Goal: Transaction & Acquisition: Purchase product/service

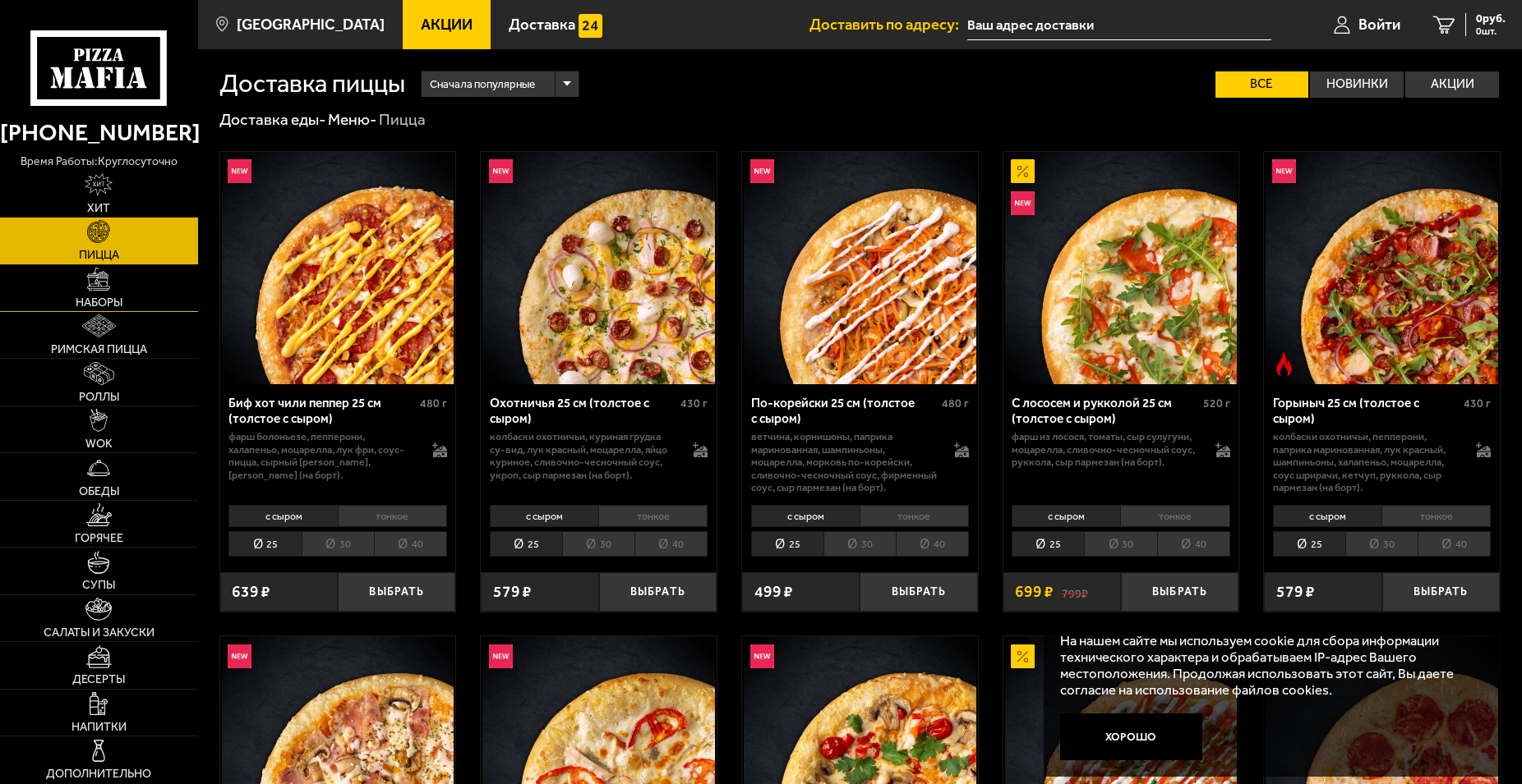
click at [142, 284] on link "Наборы" at bounding box center [99, 289] width 198 height 46
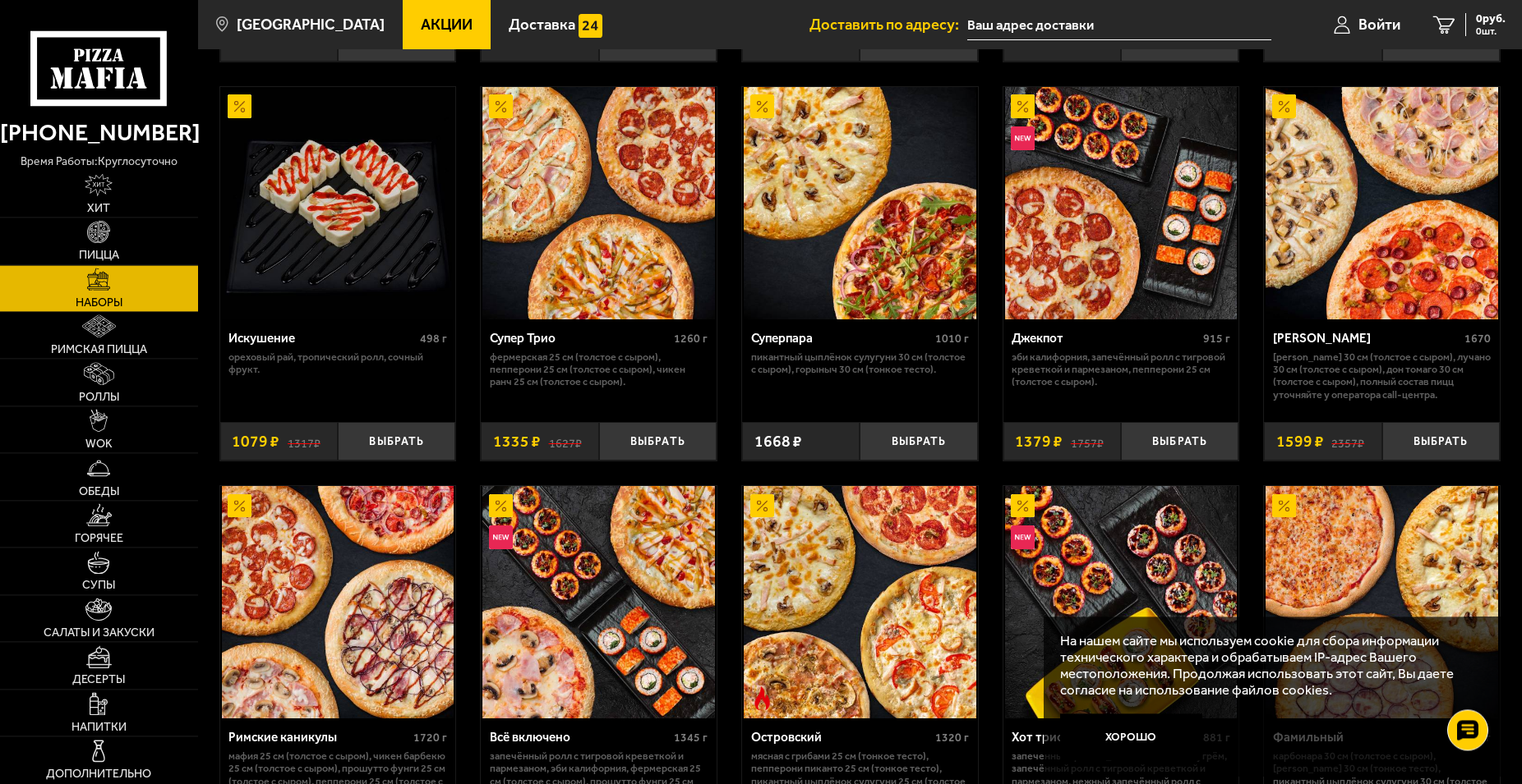
scroll to position [838, 0]
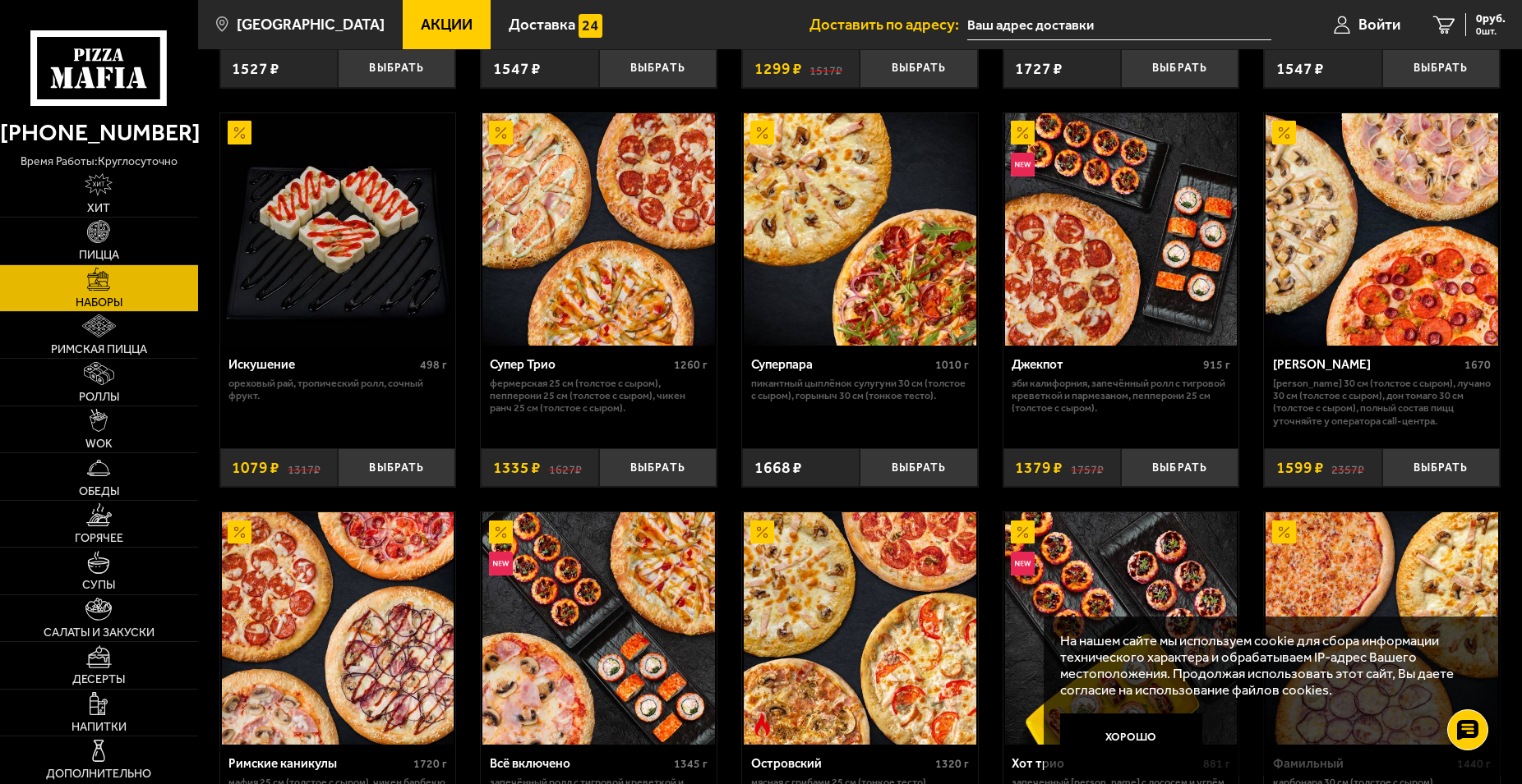
click at [879, 329] on img at bounding box center [860, 230] width 233 height 233
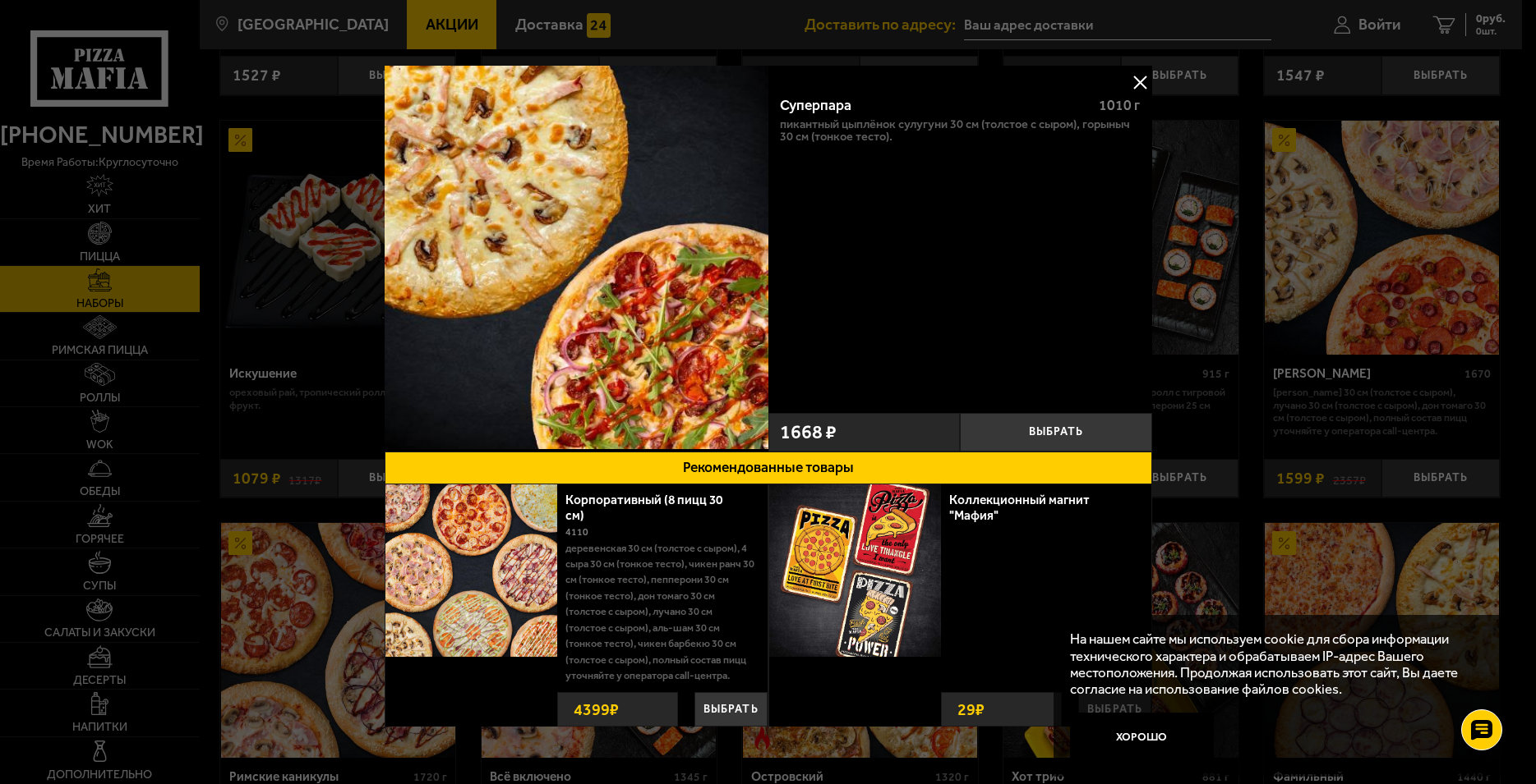
click at [636, 305] on img at bounding box center [576, 257] width 384 height 384
click at [1127, 75] on button at bounding box center [1139, 82] width 25 height 25
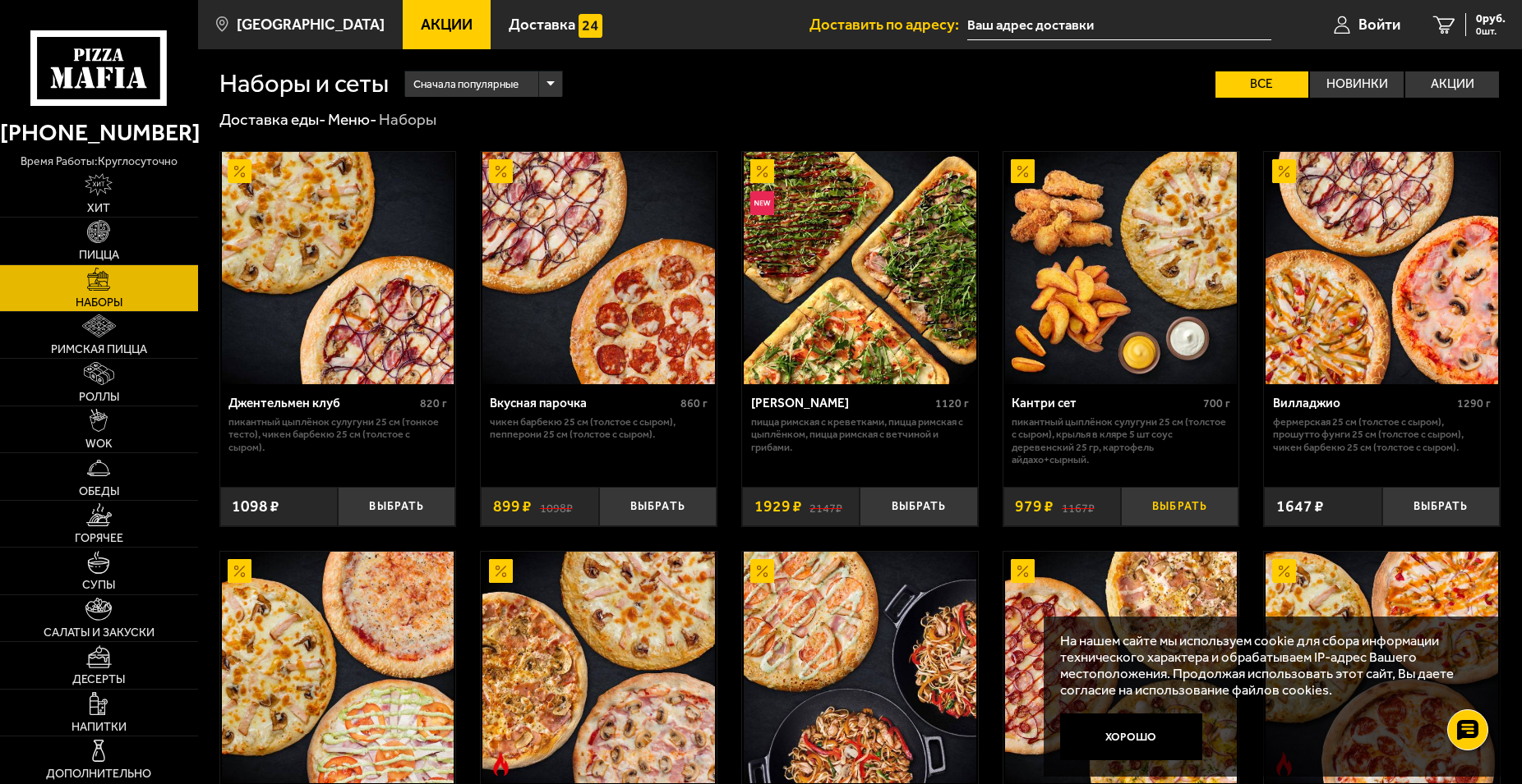
click at [1150, 494] on button "Выбрать" at bounding box center [1179, 506] width 117 height 38
click at [105, 232] on img at bounding box center [98, 231] width 23 height 23
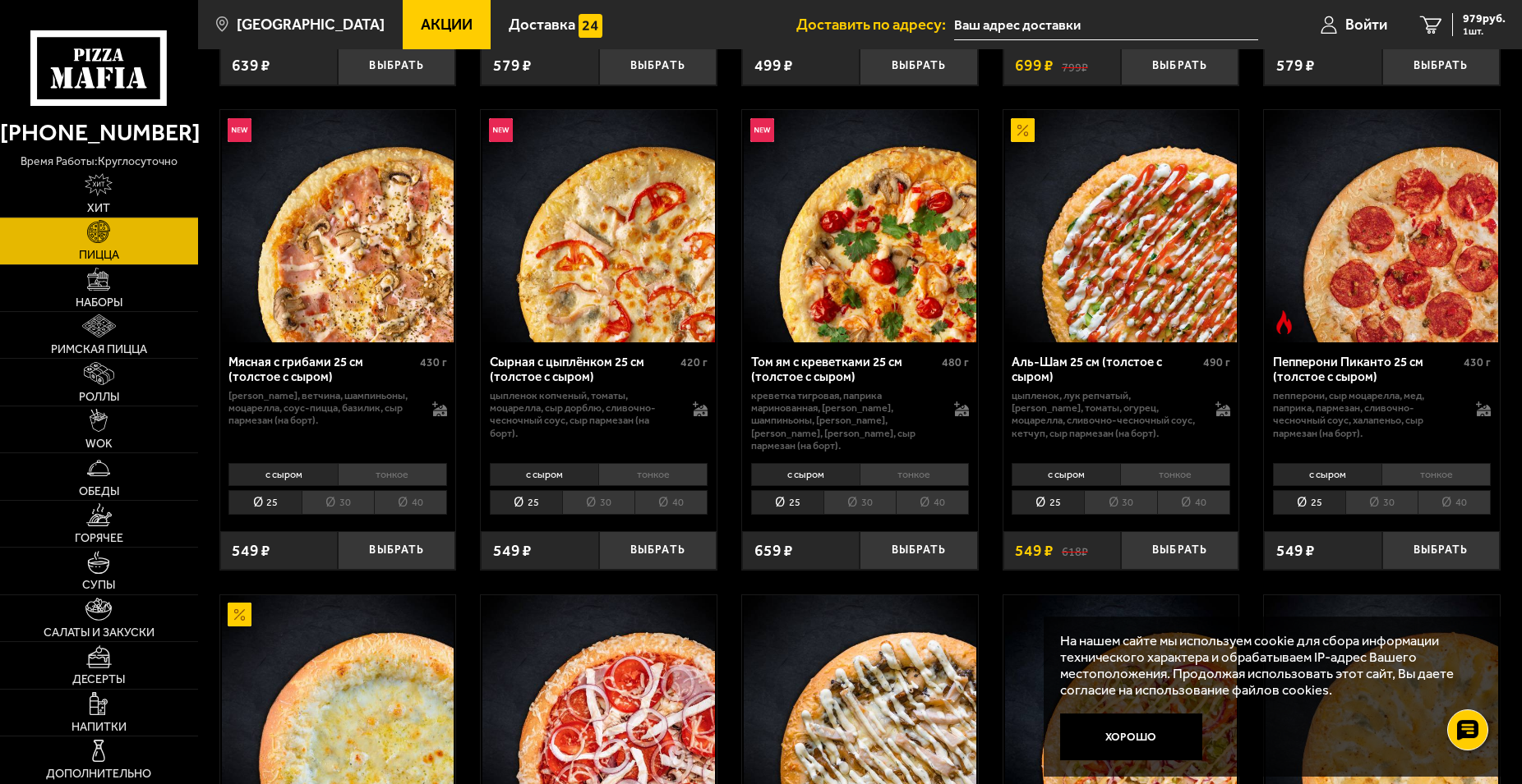
scroll to position [586, 0]
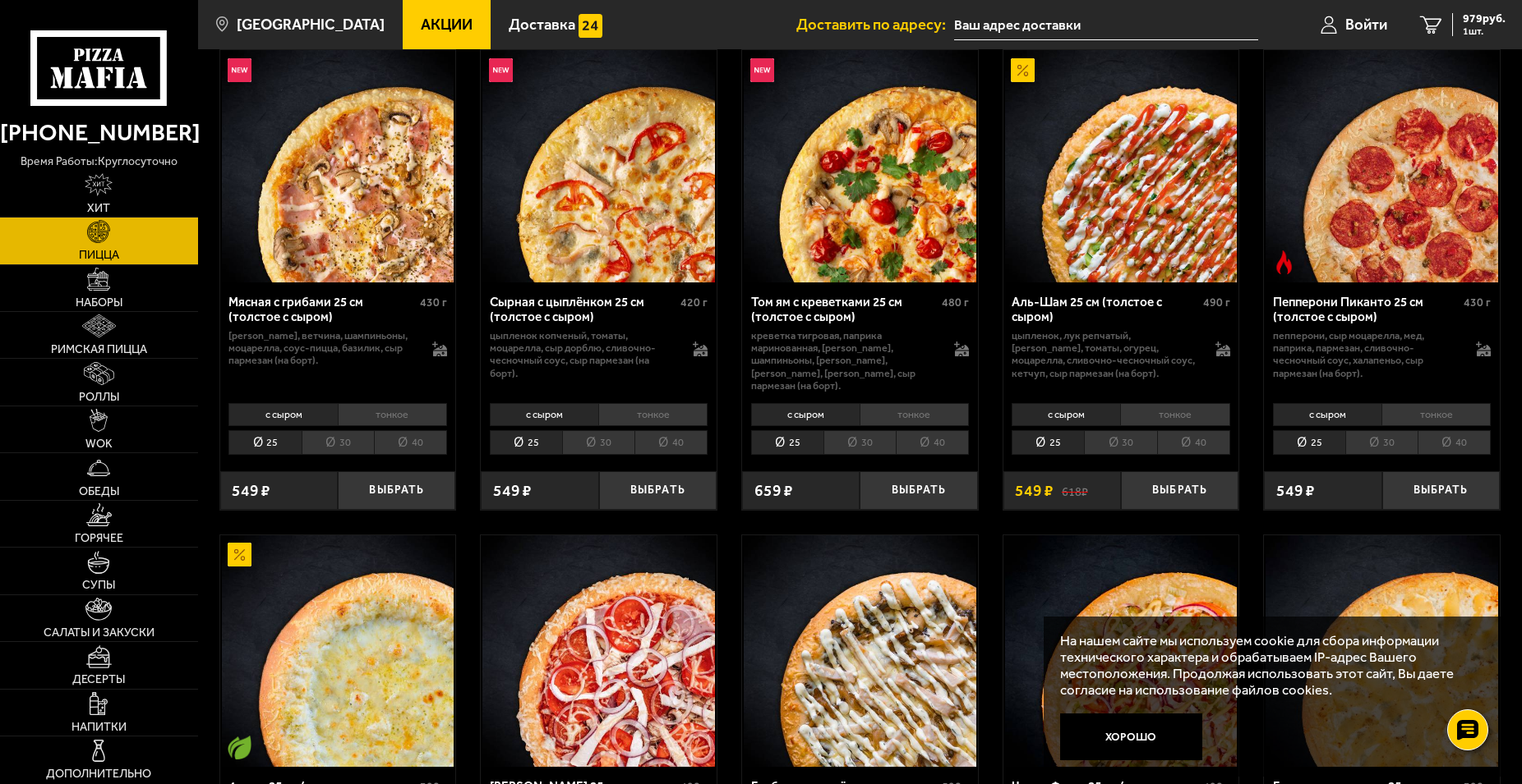
click at [350, 613] on img at bounding box center [338, 652] width 233 height 233
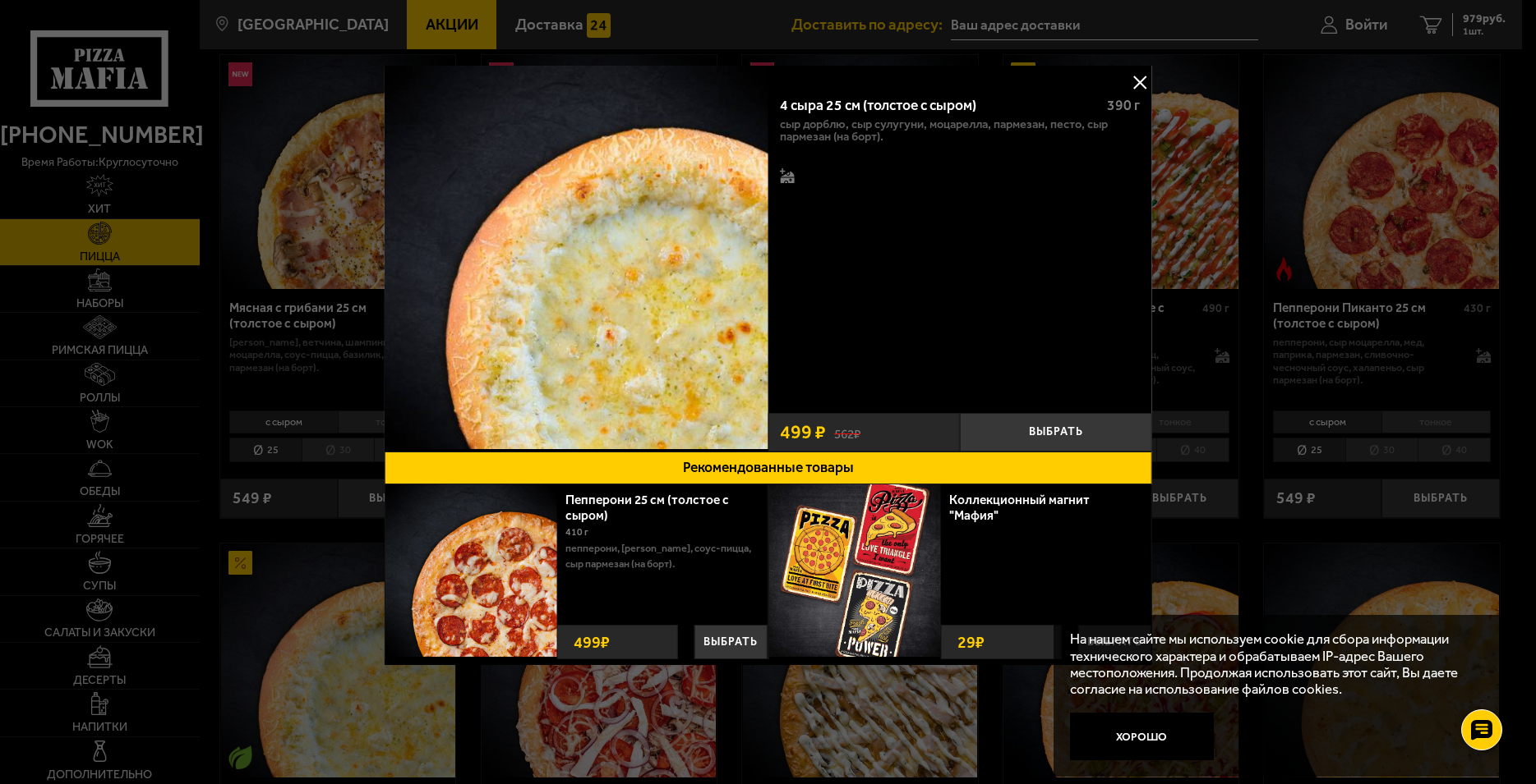
click at [1128, 72] on button at bounding box center [1139, 82] width 25 height 25
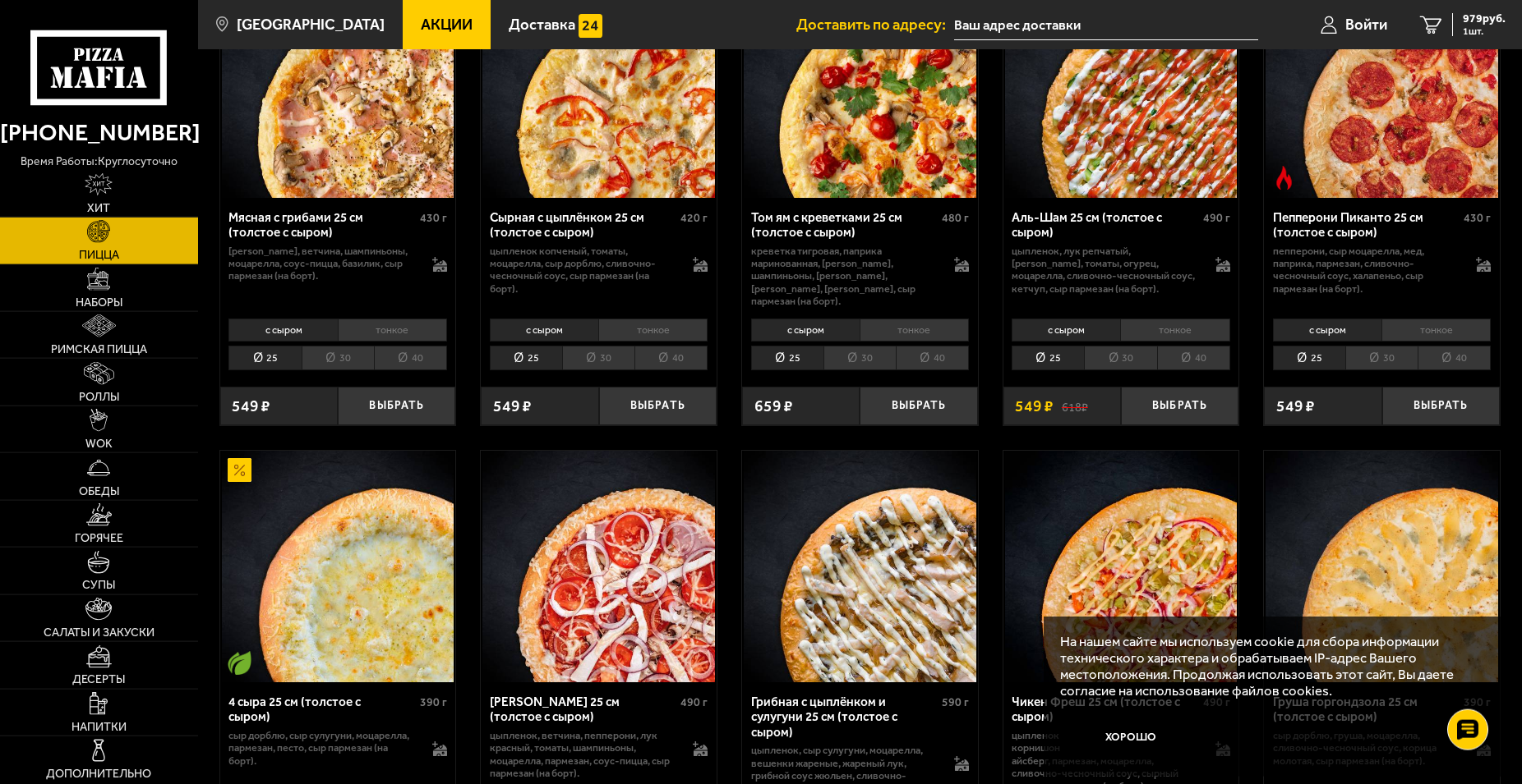
scroll to position [838, 0]
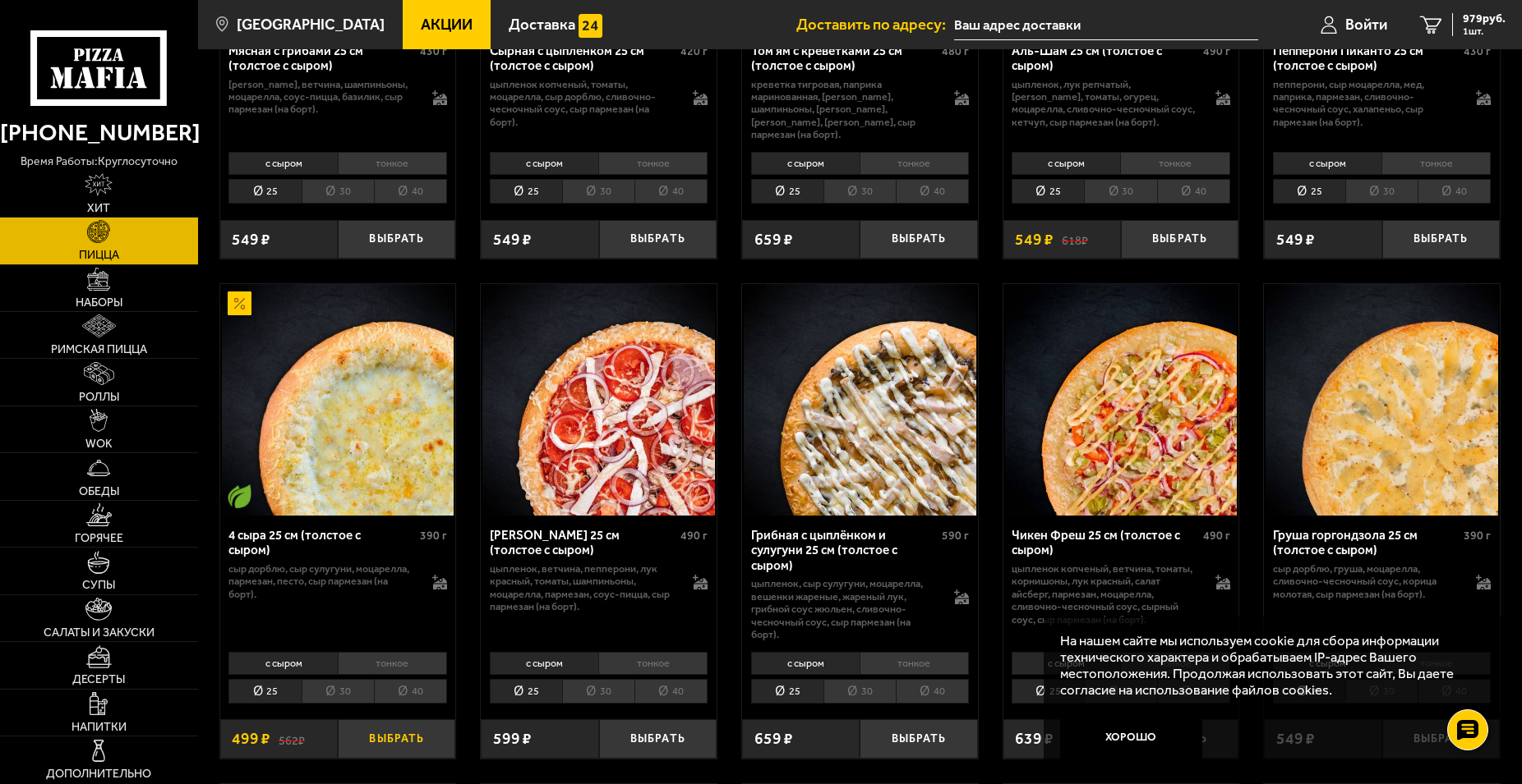
click at [389, 756] on button "Выбрать" at bounding box center [397, 739] width 117 height 38
click at [1476, 24] on span "1478 руб." at bounding box center [1481, 18] width 49 height 12
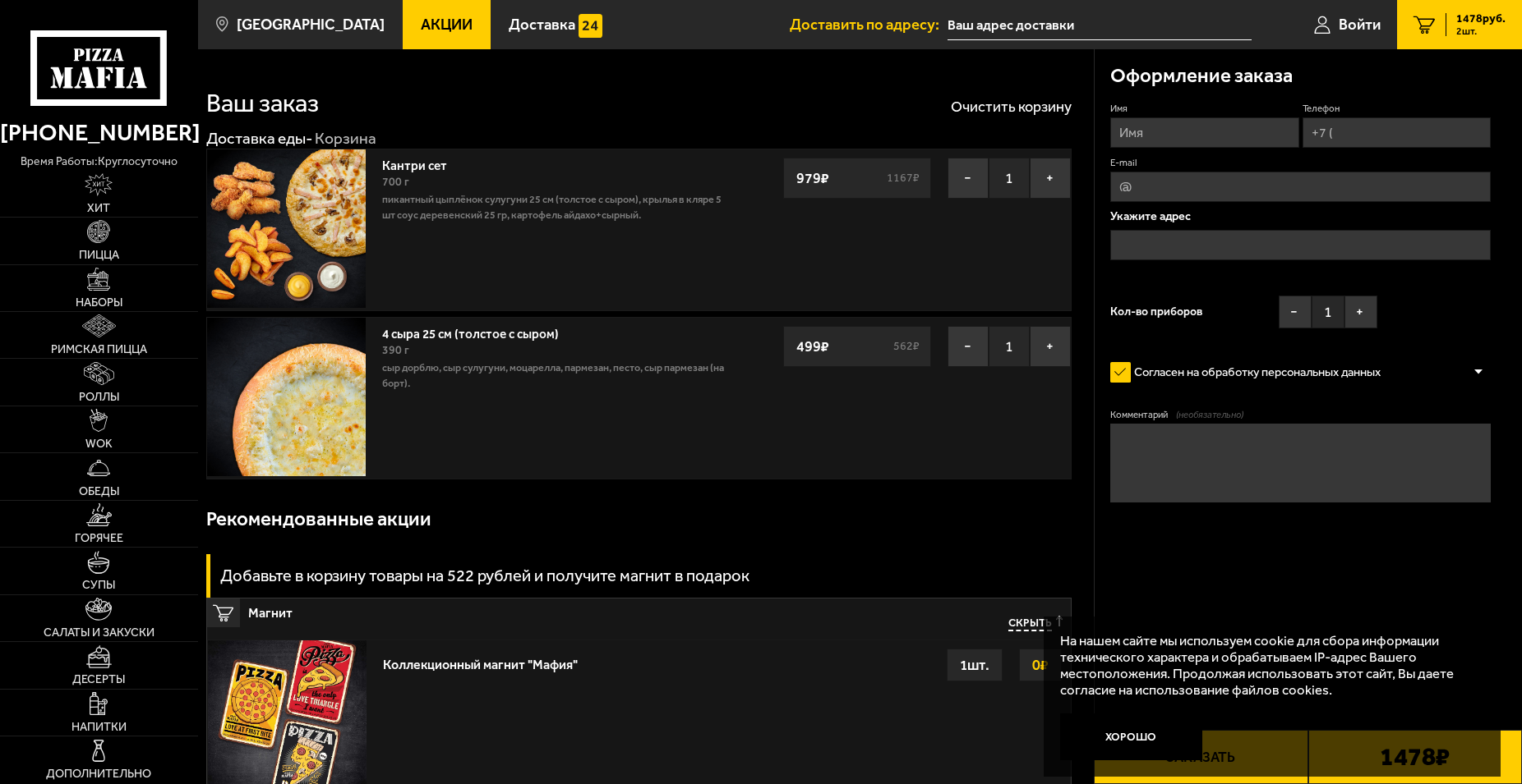
click at [1134, 138] on input "Имя" at bounding box center [1204, 132] width 189 height 30
type input "Шам"
click at [1394, 124] on input "Телефон" at bounding box center [1396, 132] width 189 height 30
type input "[PHONE_NUMBER]"
click at [1478, 104] on label "Телефон Применить скидку Вы будете зарегистрированы автоматически." at bounding box center [1396, 108] width 189 height 13
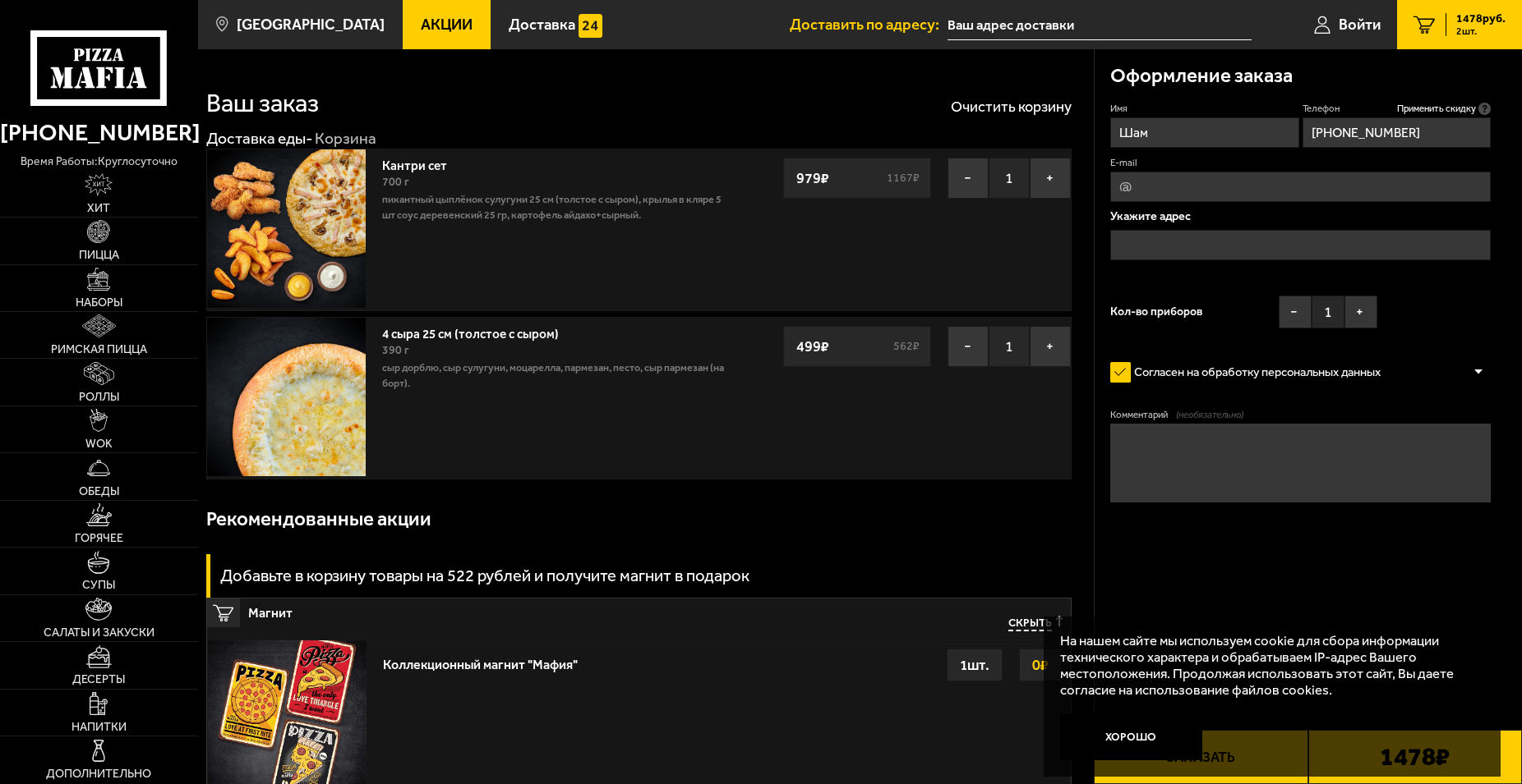
click at [1478, 117] on input "[PHONE_NUMBER]" at bounding box center [1396, 132] width 189 height 30
click at [1226, 184] on input "E-mail" at bounding box center [1299, 186] width 380 height 30
click at [1241, 254] on input "text" at bounding box center [1299, 245] width 380 height 30
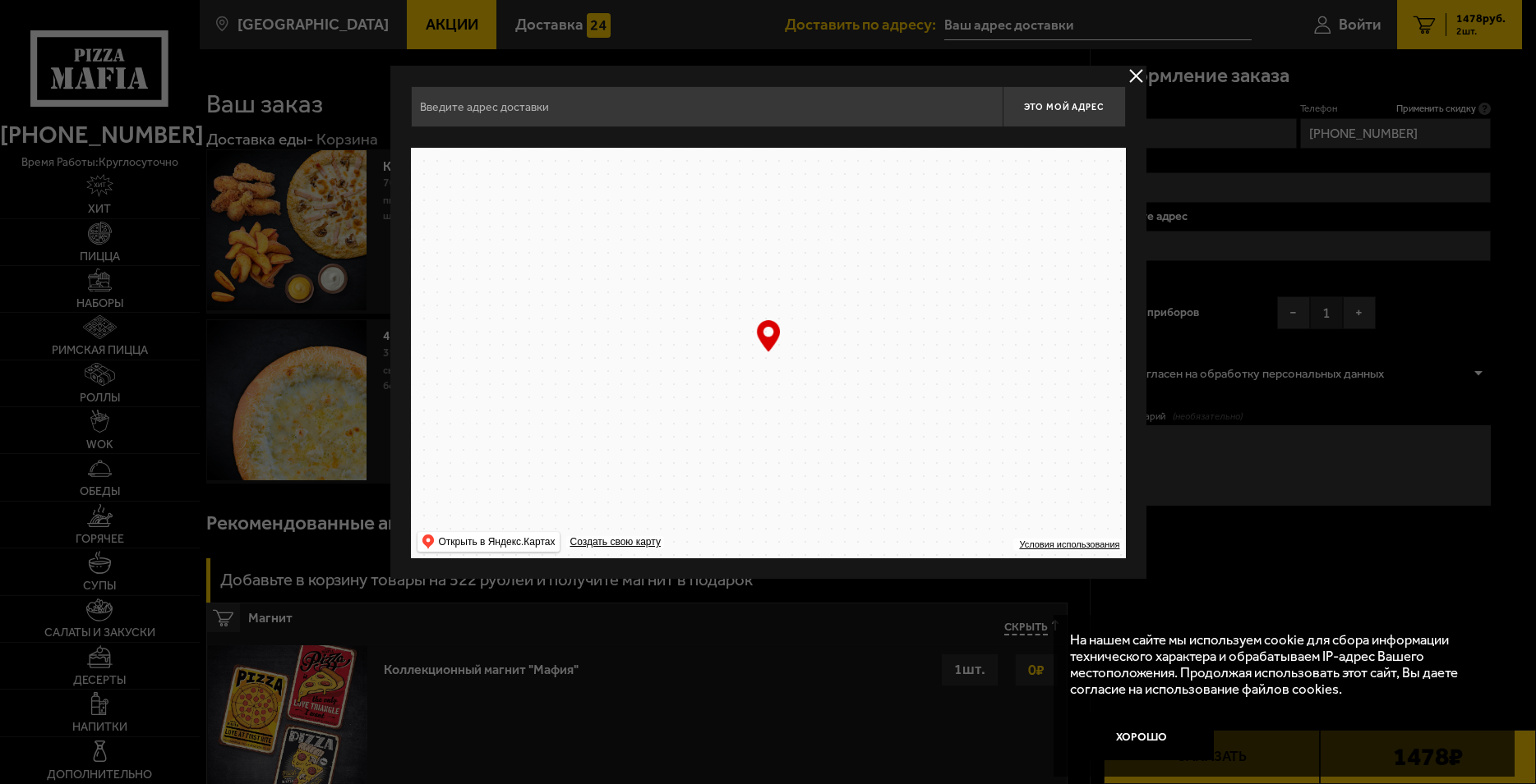
click at [609, 114] on input "text" at bounding box center [707, 106] width 592 height 41
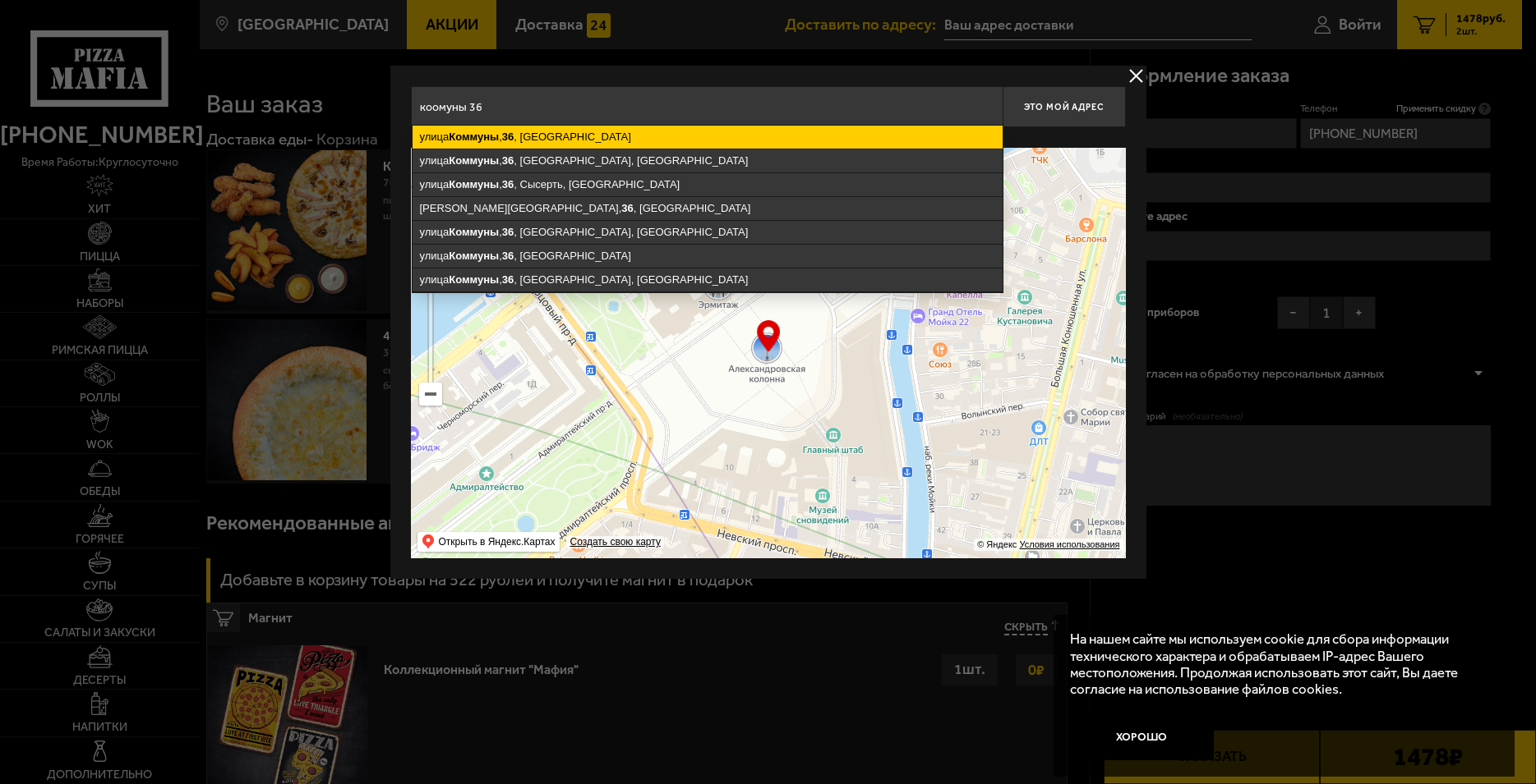
click at [572, 139] on ymaps "[STREET_ADDRESS]" at bounding box center [708, 136] width 590 height 23
type input "[STREET_ADDRESS]"
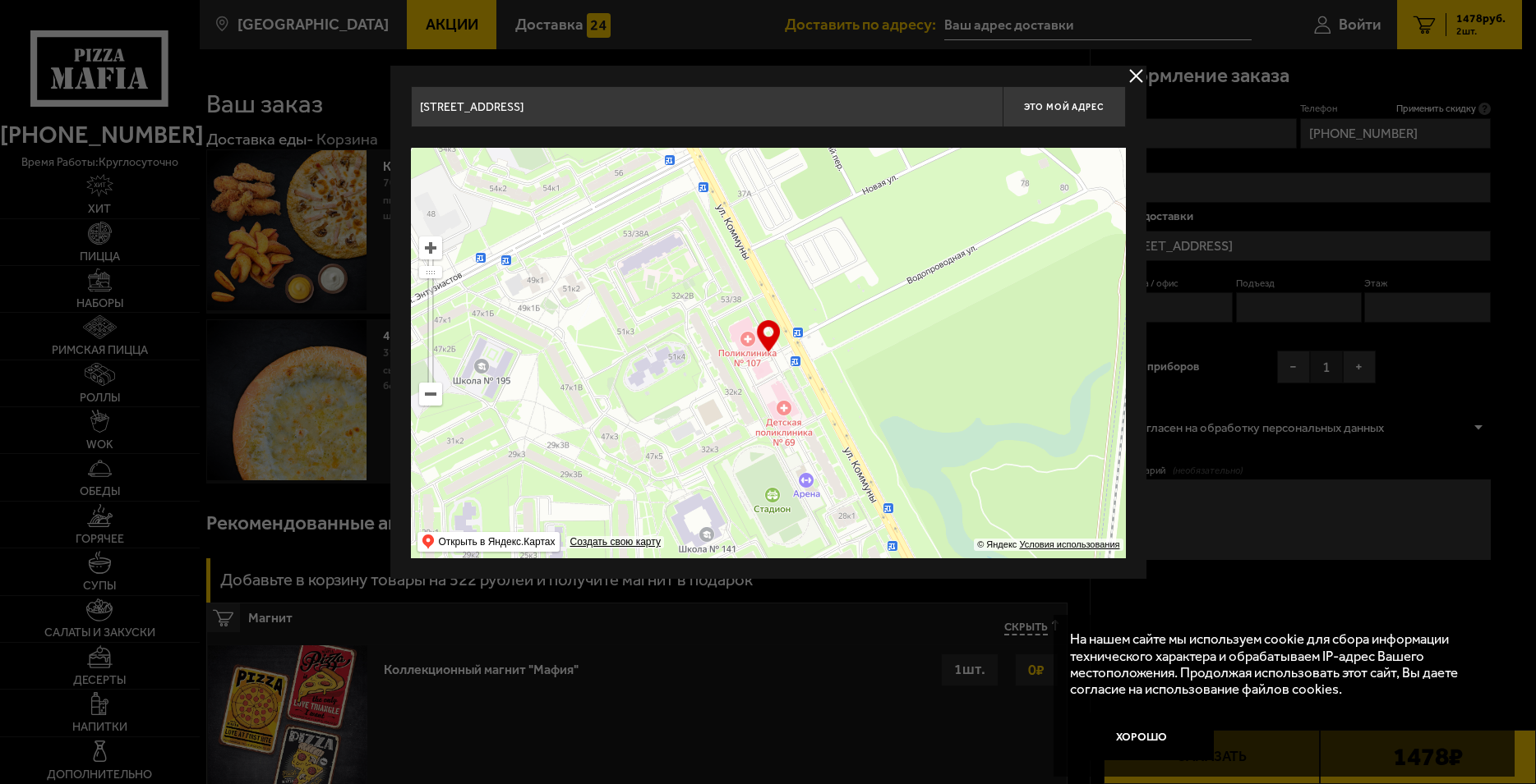
drag, startPoint x: 780, startPoint y: 391, endPoint x: 757, endPoint y: 377, distance: 26.9
click at [757, 377] on ymaps at bounding box center [768, 353] width 715 height 410
type input "[STREET_ADDRESS]"
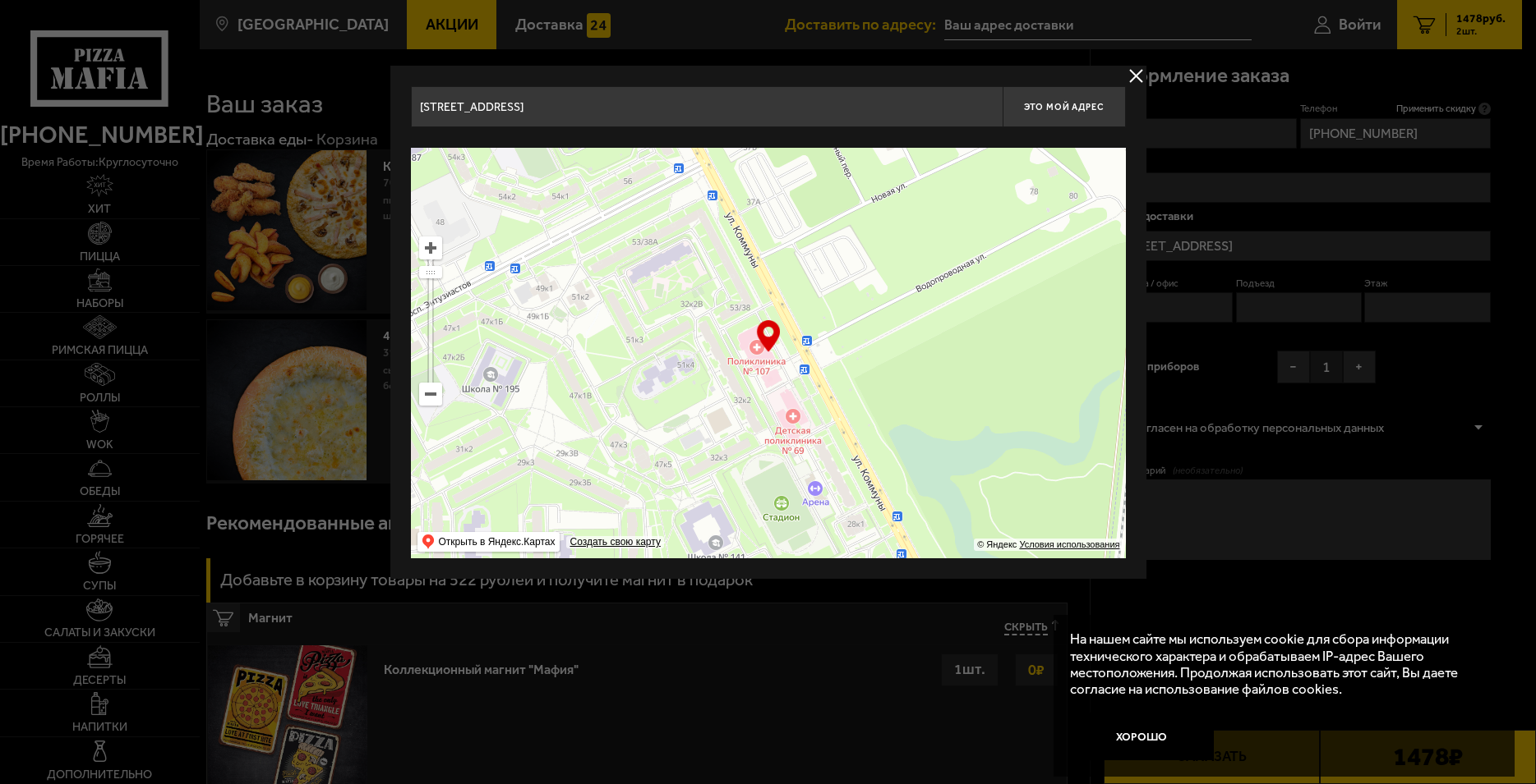
drag, startPoint x: 736, startPoint y: 399, endPoint x: 744, endPoint y: 408, distance: 12.0
click at [744, 408] on ymaps at bounding box center [768, 353] width 715 height 410
click at [1090, 104] on span "Это мой адрес" at bounding box center [1063, 107] width 79 height 11
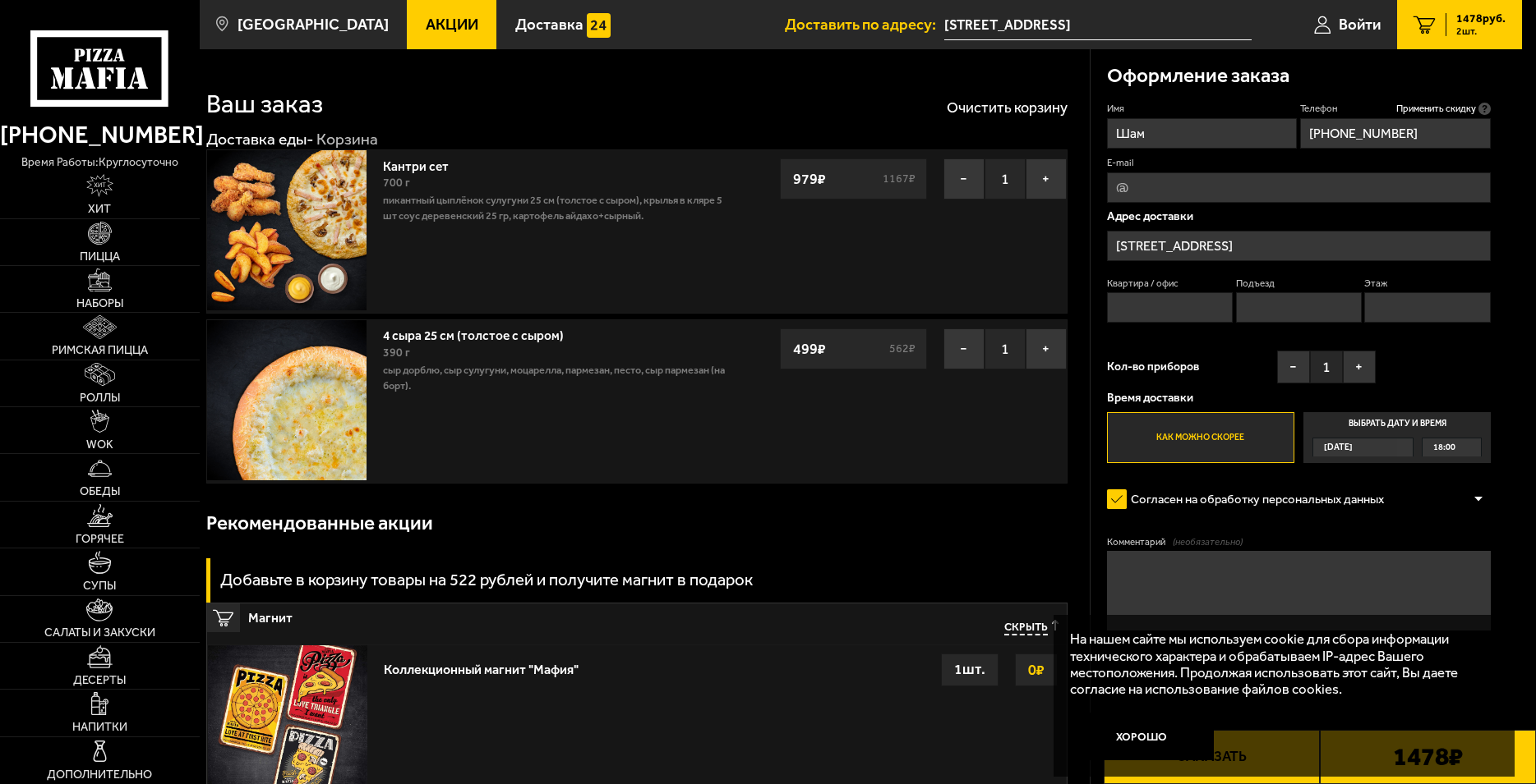
type input "[STREET_ADDRESS]"
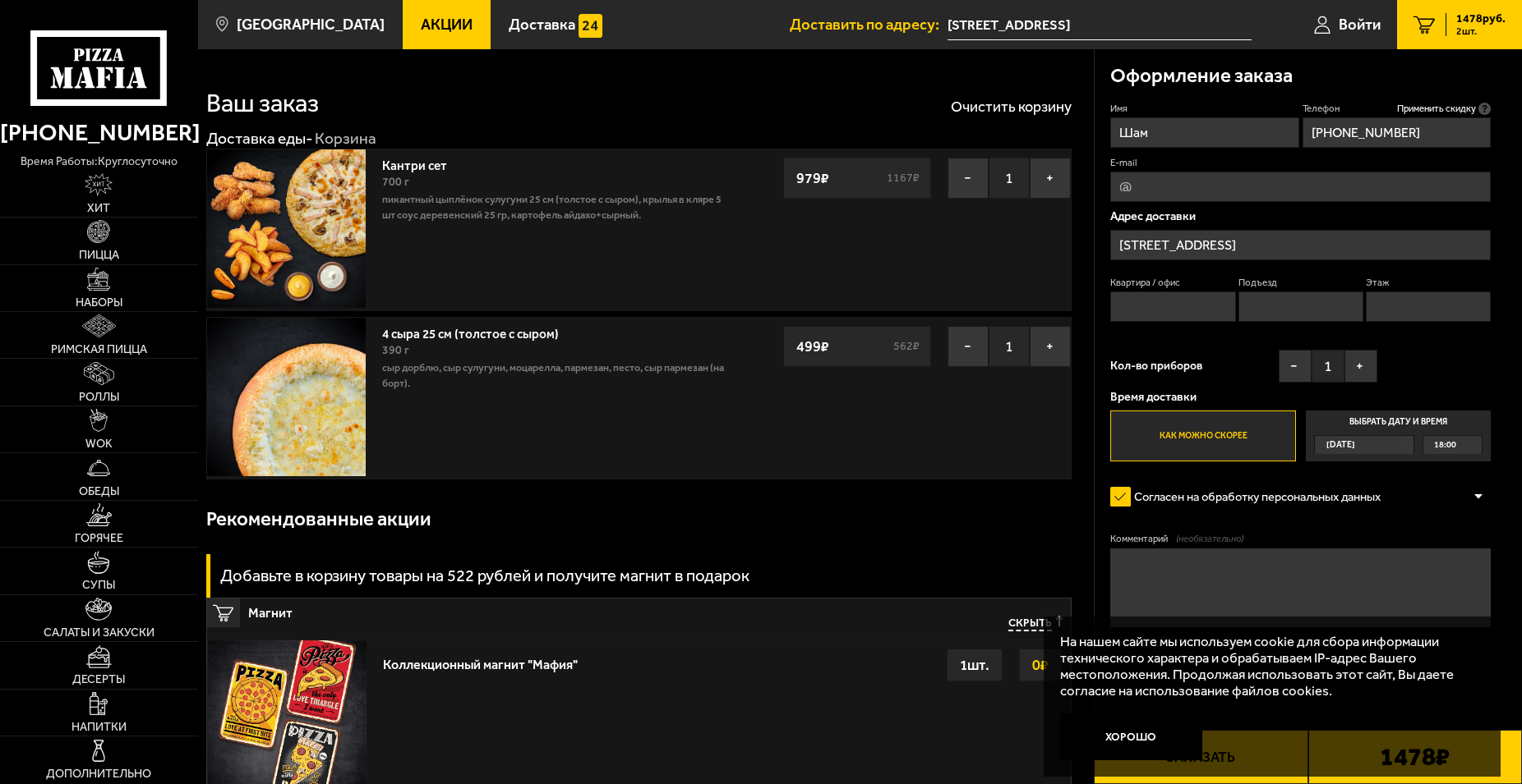
click at [1166, 575] on textarea "Комментарий (необязательно)" at bounding box center [1299, 588] width 380 height 79
click at [1152, 742] on button "Хорошо" at bounding box center [1132, 737] width 143 height 48
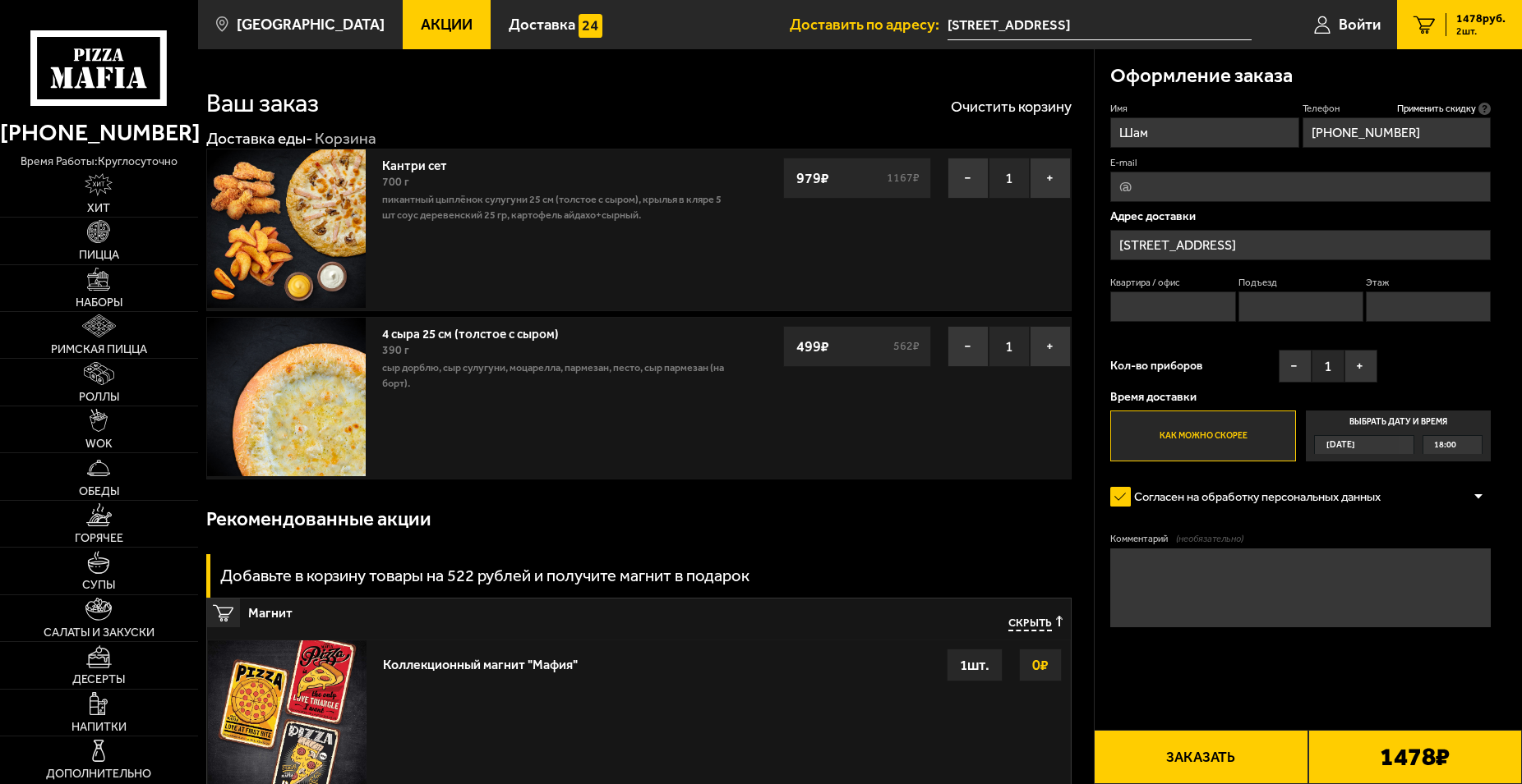
click at [1181, 588] on textarea "Комментарий (необязательно)" at bounding box center [1299, 588] width 380 height 79
type textarea "звоните выйдем"
click at [1030, 624] on span "Скрыть" at bounding box center [1030, 624] width 44 height 15
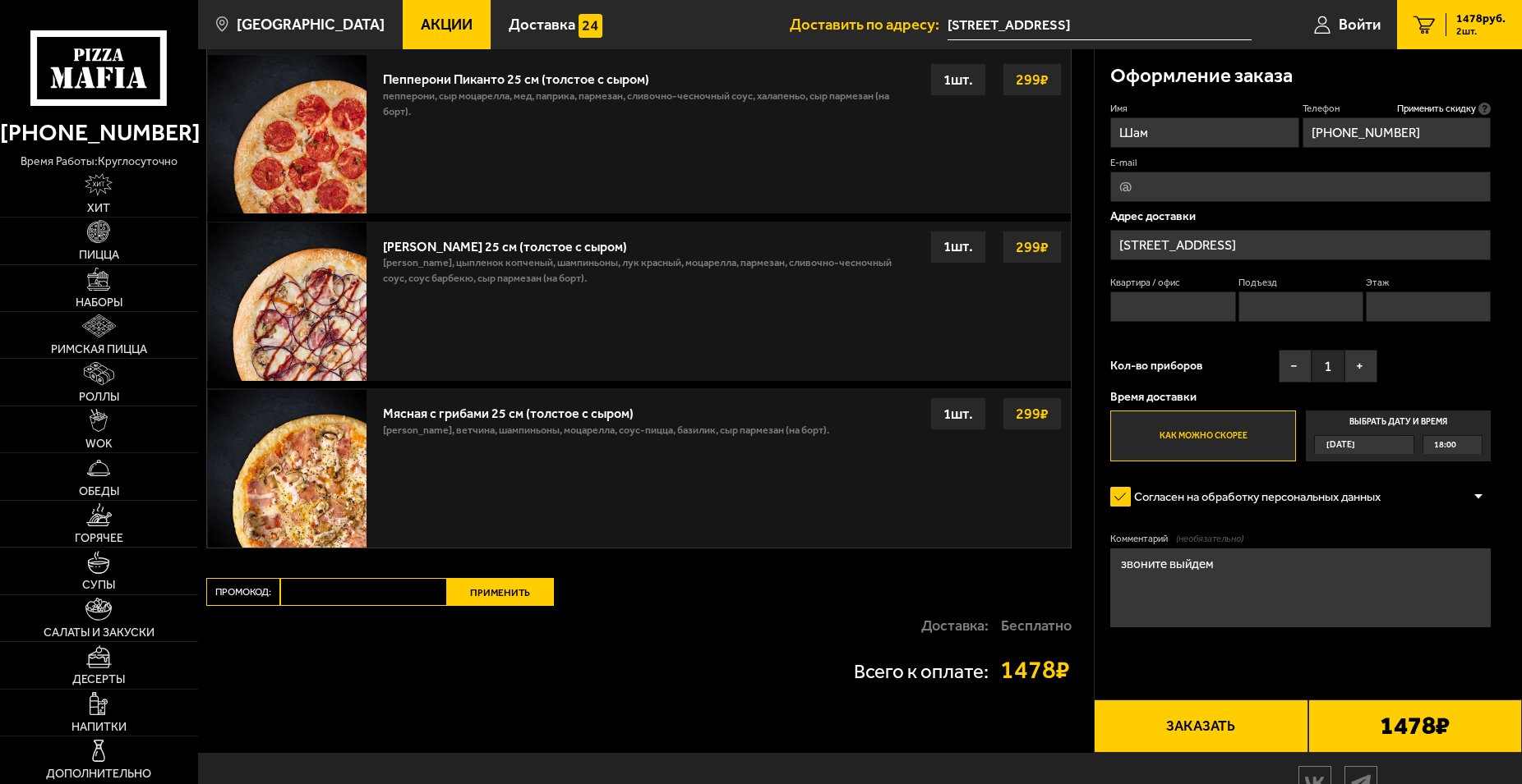
scroll to position [765, 0]
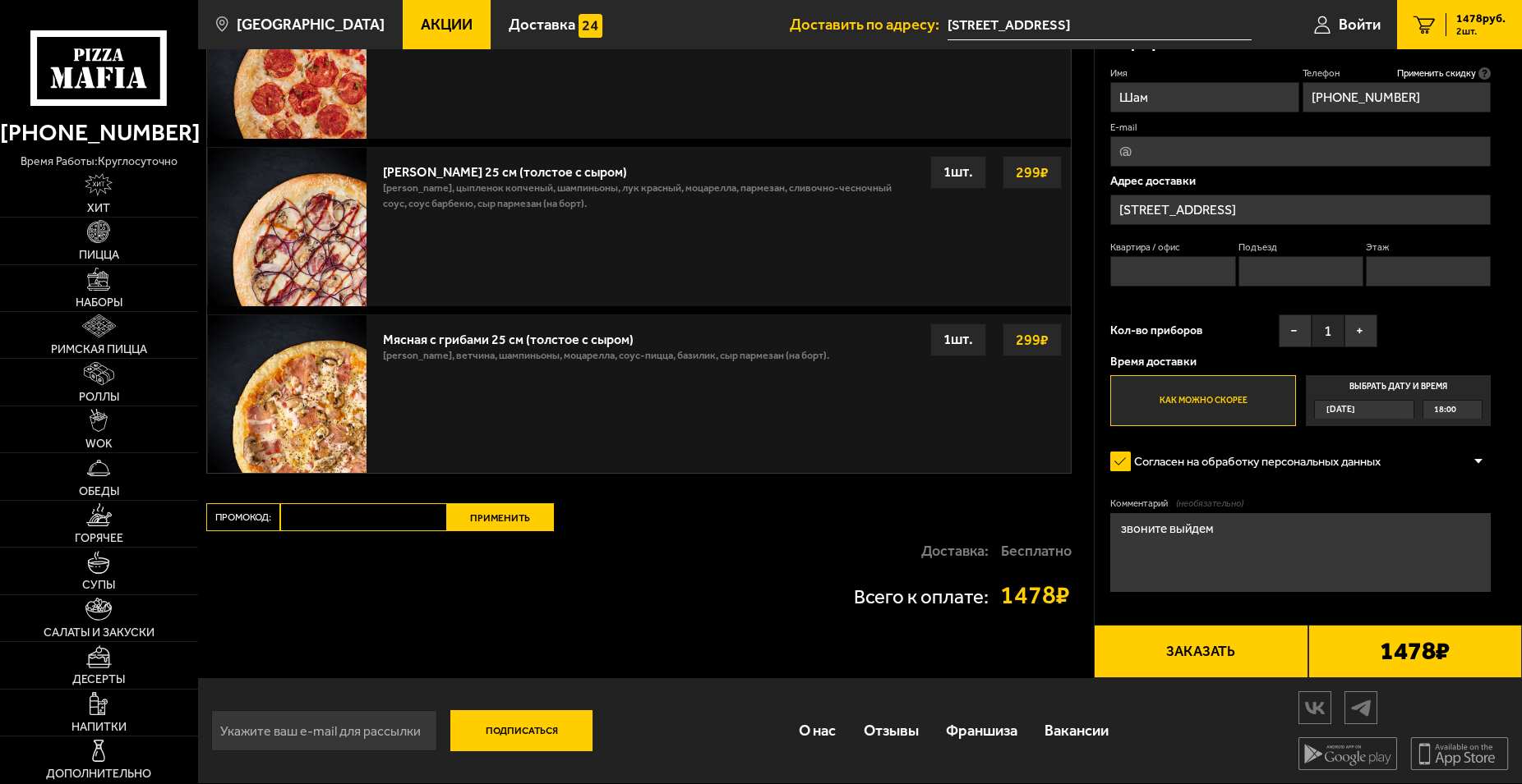
click at [1265, 453] on label "Согласен на обработку персональных данных" at bounding box center [1253, 462] width 286 height 32
click at [0, 0] on input "Согласен на обработку персональных данных" at bounding box center [0, 0] width 0 height 0
click at [1471, 457] on div at bounding box center [1478, 462] width 25 height 12
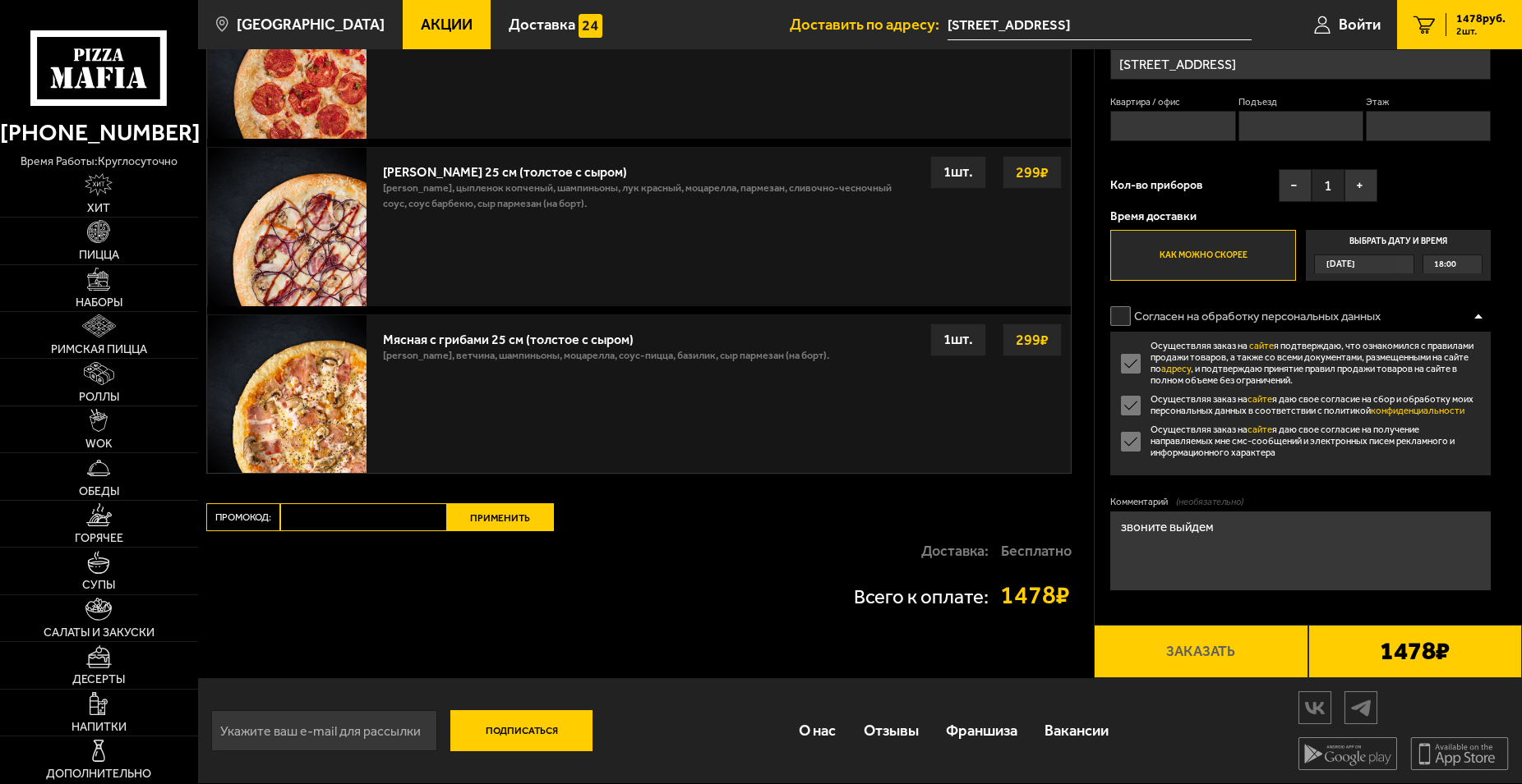
click at [1478, 456] on div "Осуществляя заказ на сайте я подтверждаю, что ознакомился с правилами продажи т…" at bounding box center [1299, 403] width 380 height 144
click at [1157, 488] on form "Имя Шам Телефон Применить скидку Вы будете зарегистрированы автоматически. [PHO…" at bounding box center [1299, 302] width 380 height 763
click at [1265, 478] on form "Имя Шам Телефон Применить скидку Вы будете зарегистрированы автоматически. [PHO…" at bounding box center [1299, 302] width 380 height 763
click at [1122, 307] on label "Согласен на обработку персональных данных" at bounding box center [1253, 316] width 286 height 32
click at [0, 0] on input "Согласен на обработку персональных данных" at bounding box center [0, 0] width 0 height 0
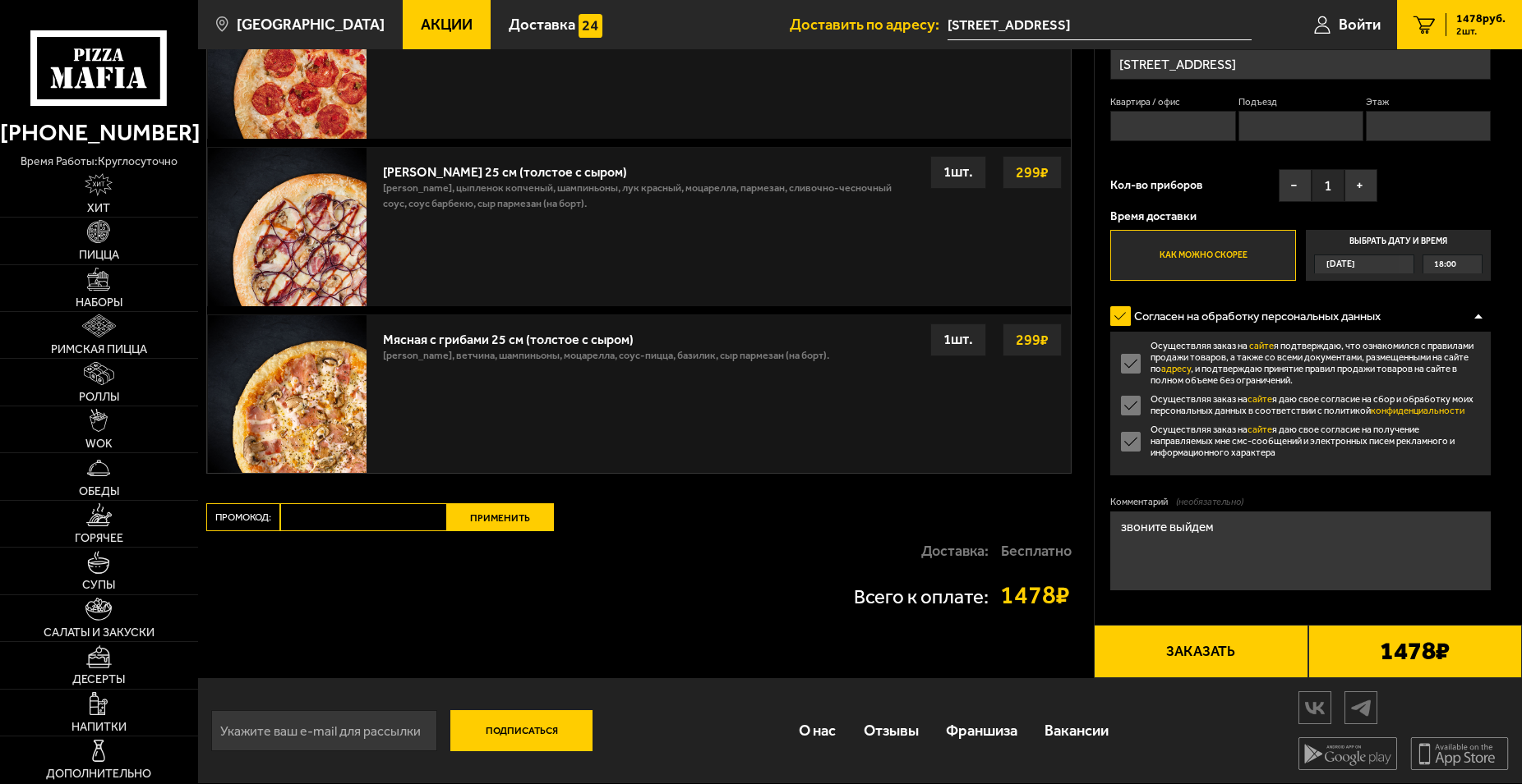
click at [1243, 648] on button "Заказать" at bounding box center [1200, 651] width 214 height 54
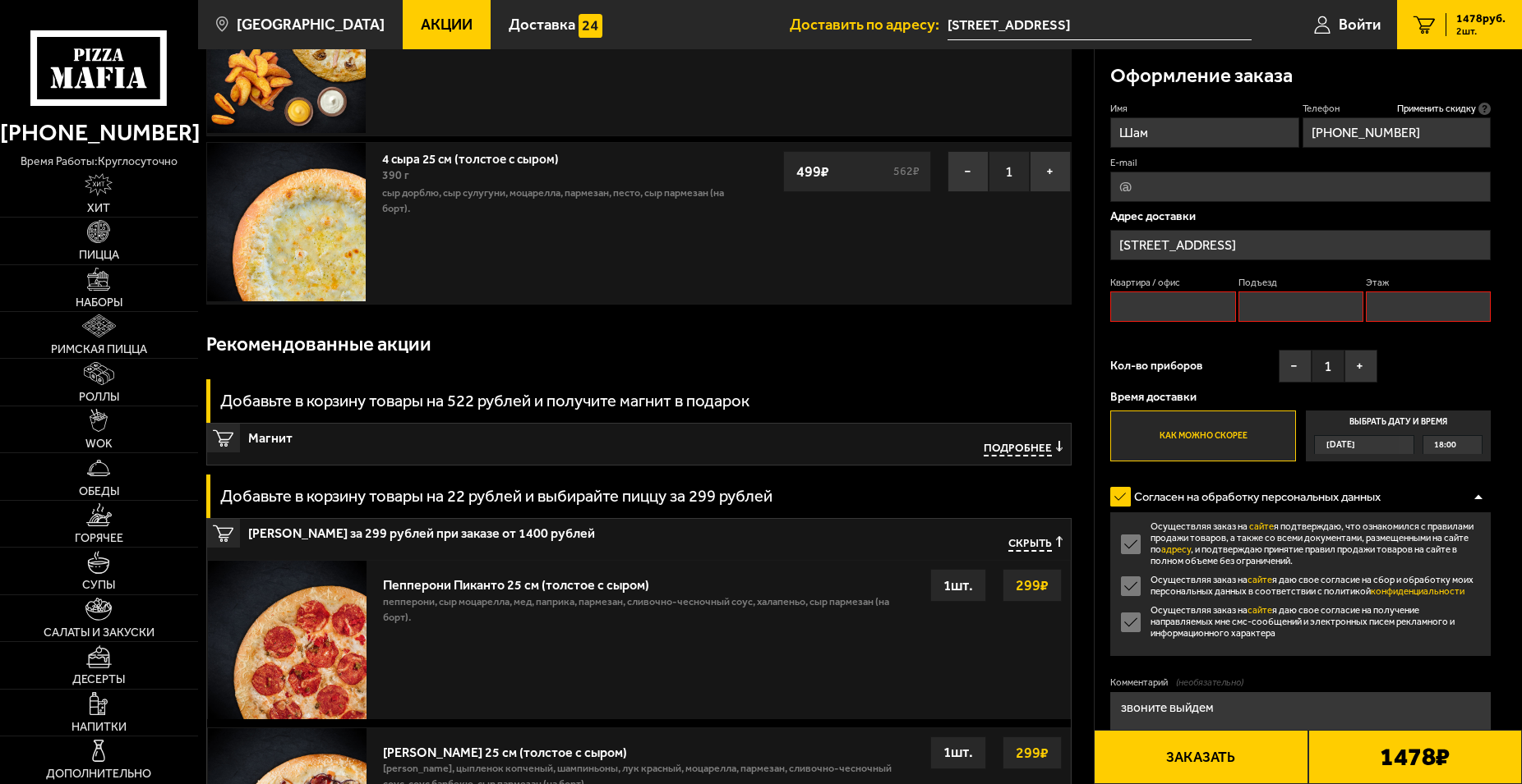
scroll to position [139, 0]
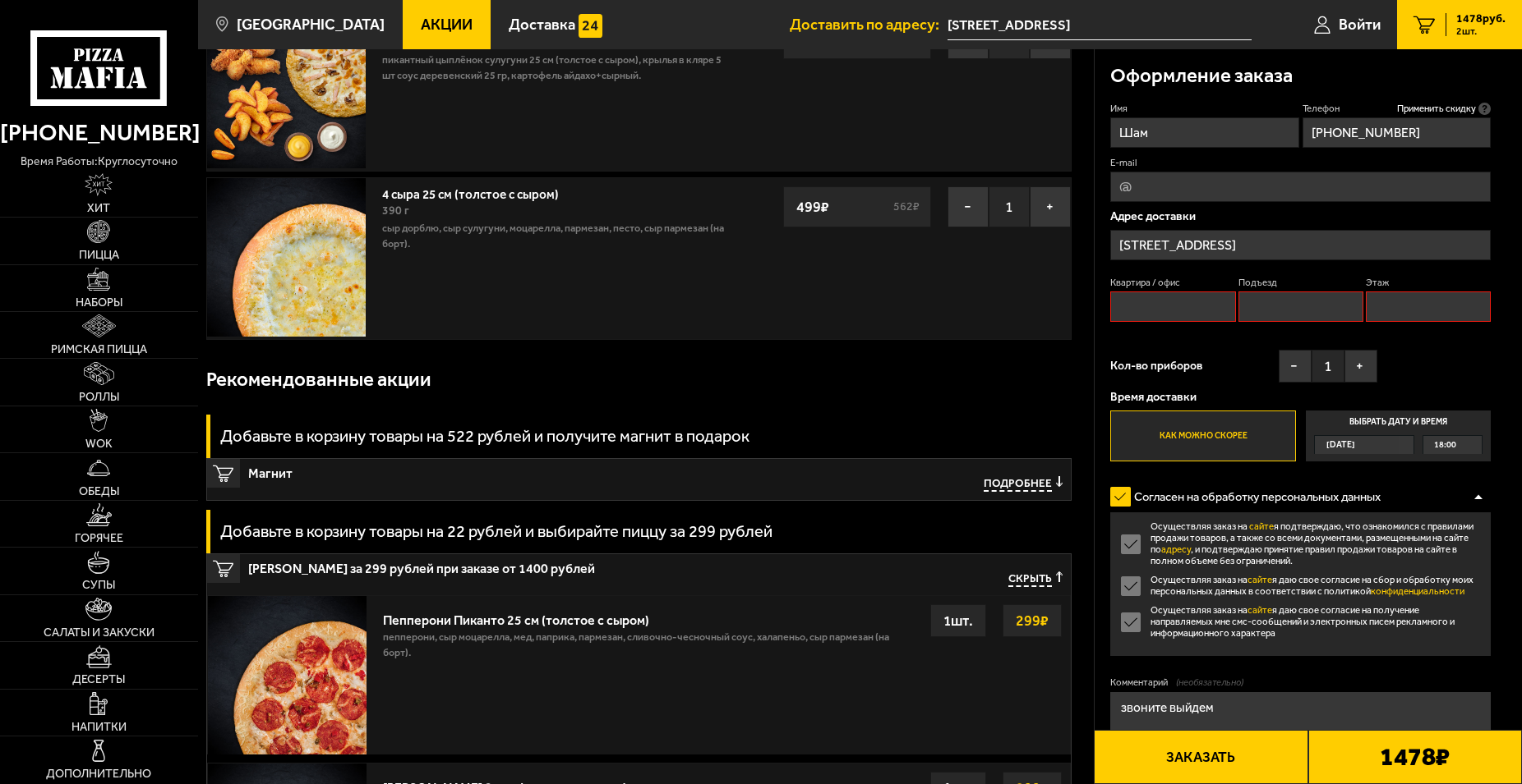
click at [1155, 310] on input "Квартира / офис" at bounding box center [1172, 306] width 125 height 30
type input "0"
click at [1329, 317] on input "Подъезд" at bounding box center [1300, 306] width 125 height 30
type input "0"
click at [1399, 303] on input "Этаж" at bounding box center [1428, 306] width 125 height 30
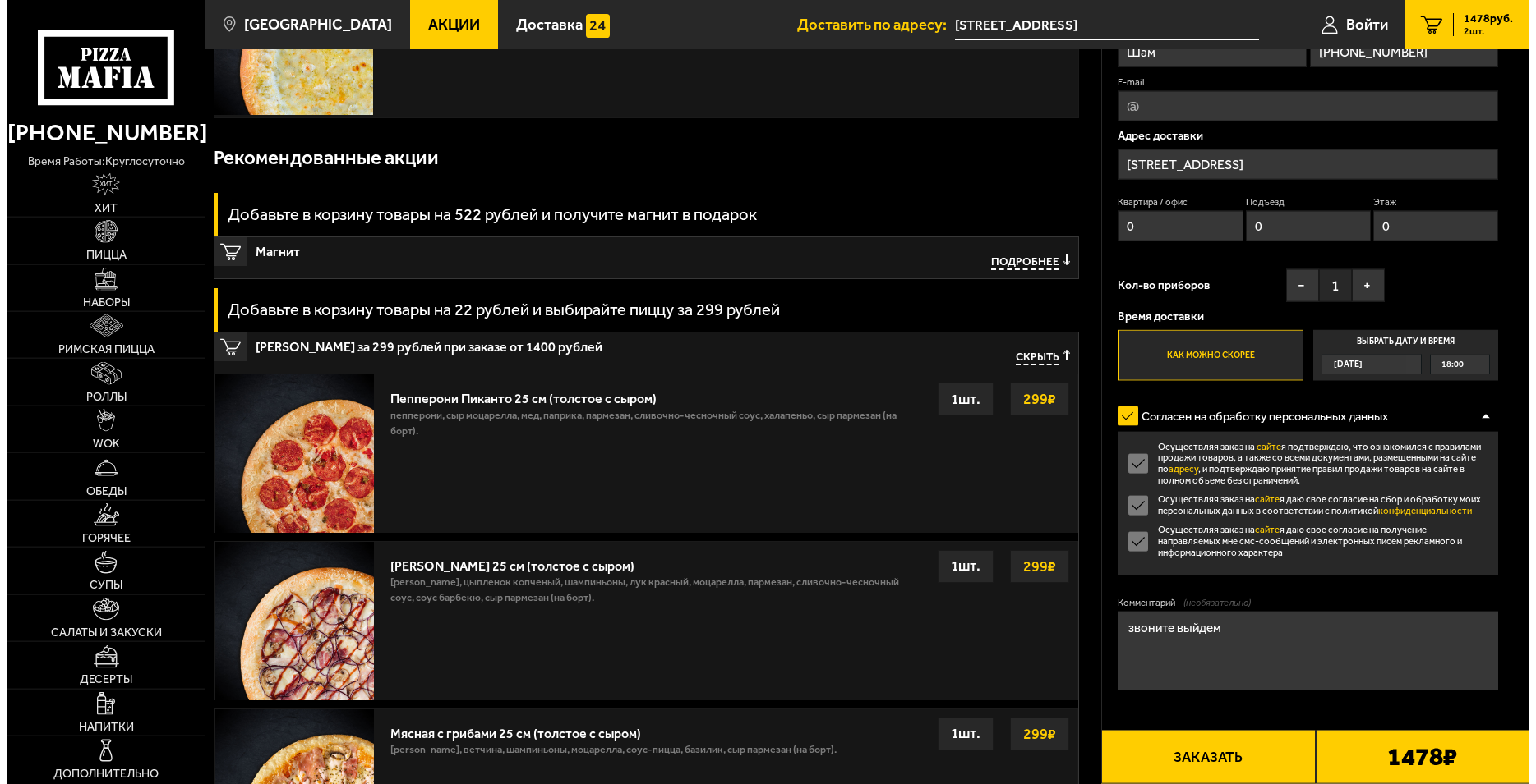
scroll to position [642, 0]
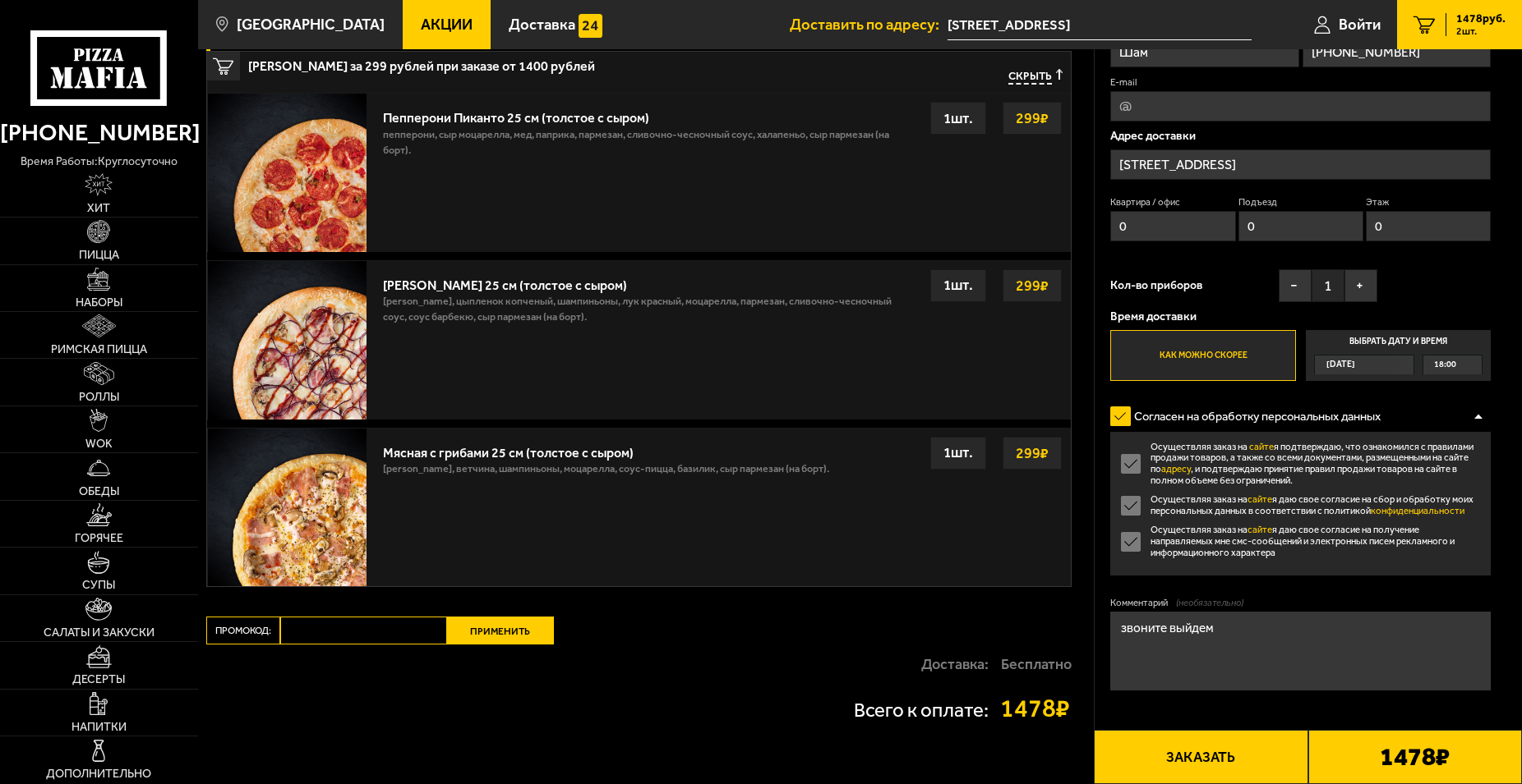
type input "0"
click at [1253, 729] on form "Имя Шам Телефон Применить скидку Вы будете зарегистрированы автоматически. [PHO…" at bounding box center [1299, 402] width 380 height 763
click at [1245, 743] on button "Заказать" at bounding box center [1200, 757] width 214 height 54
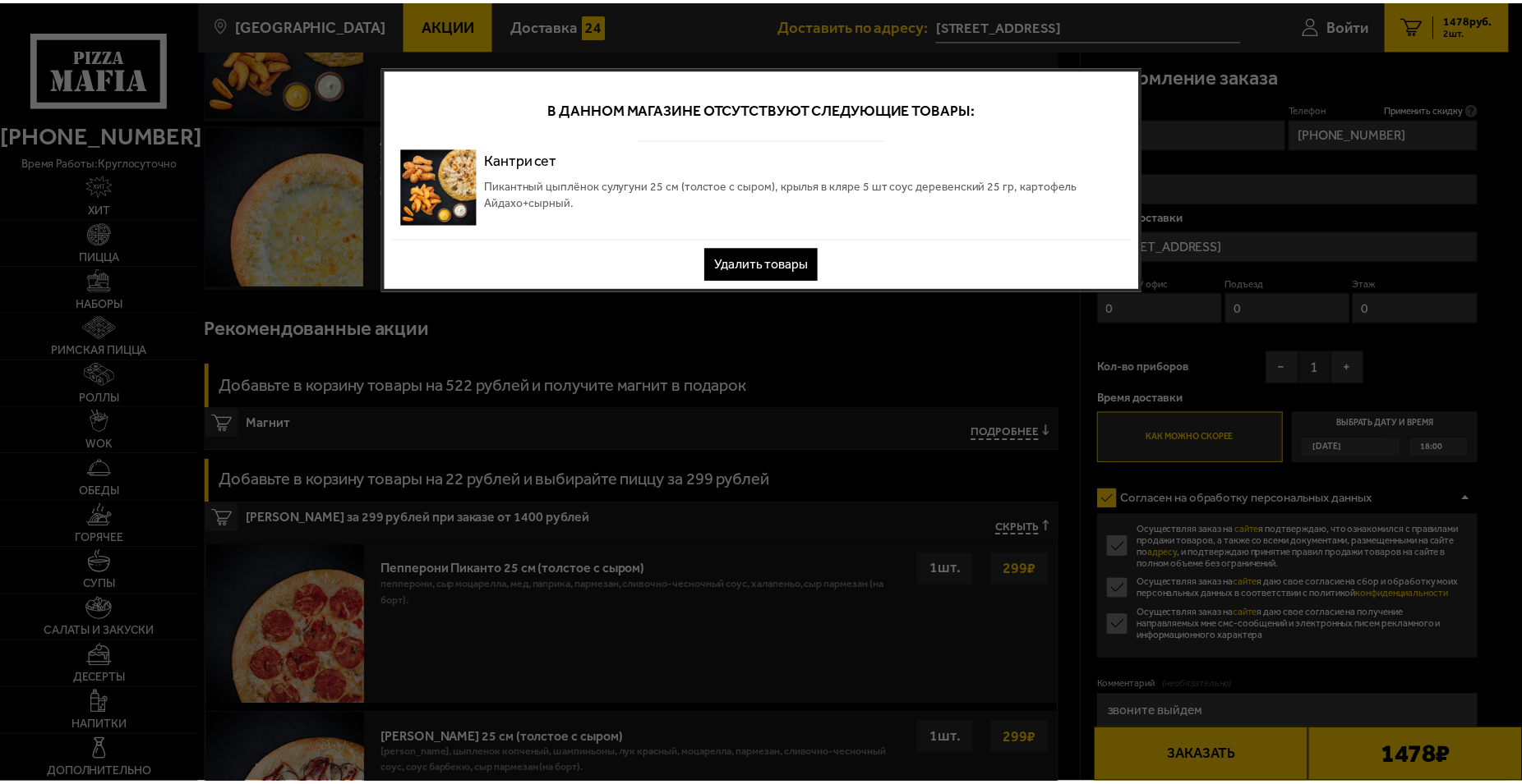
scroll to position [0, 0]
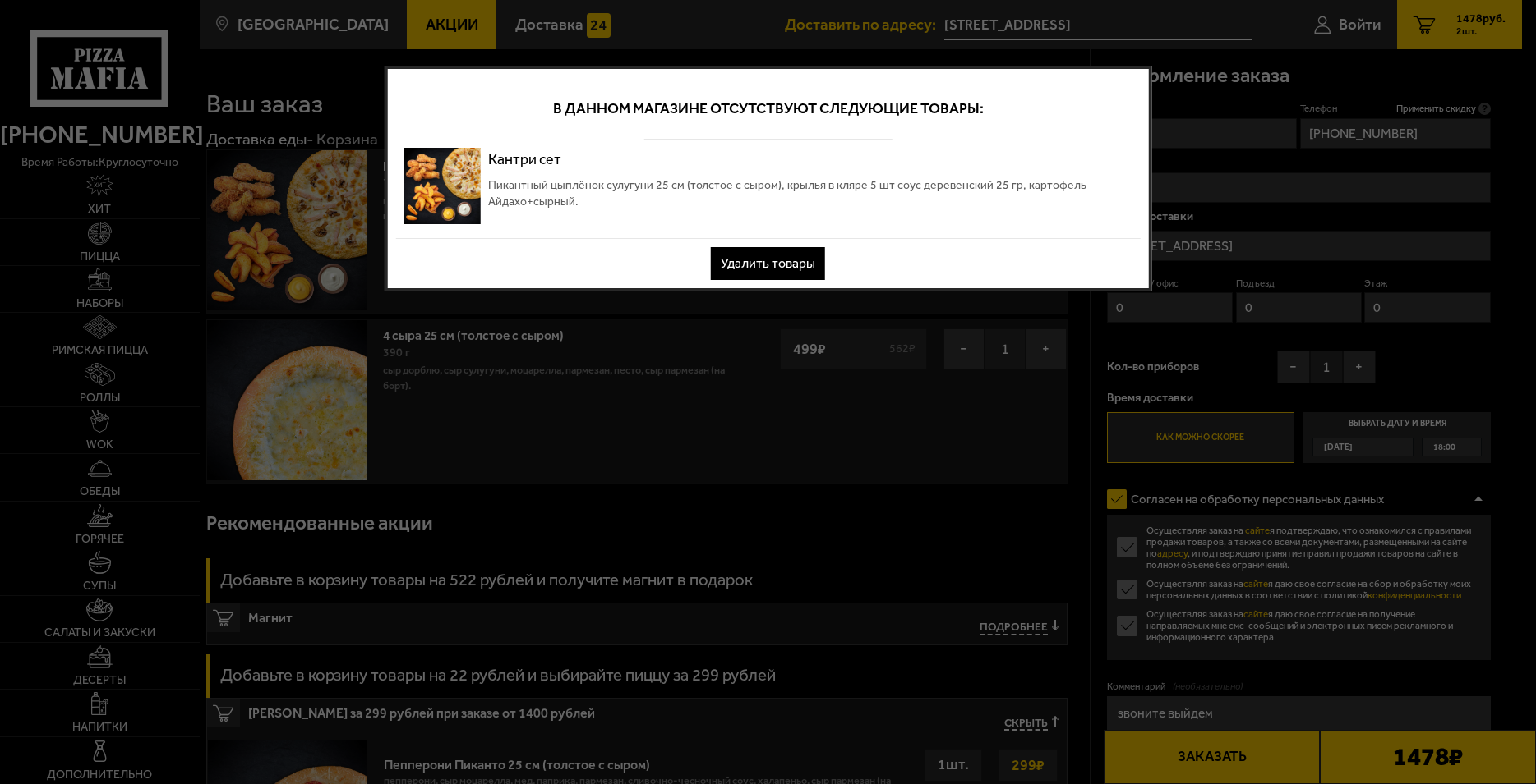
click at [799, 267] on button "Удалить товары" at bounding box center [768, 264] width 115 height 33
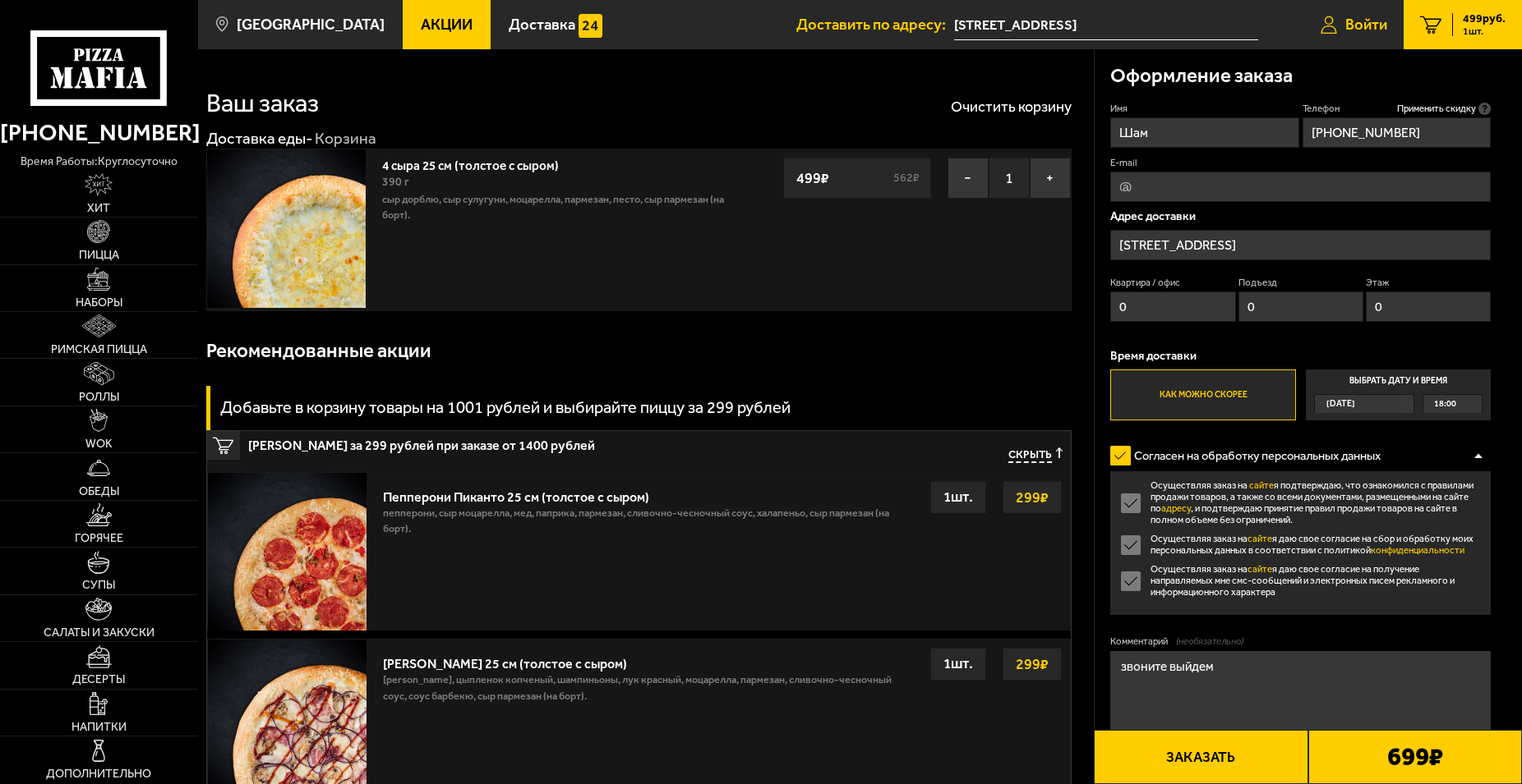
click at [1372, 17] on span "Войти" at bounding box center [1366, 25] width 42 height 16
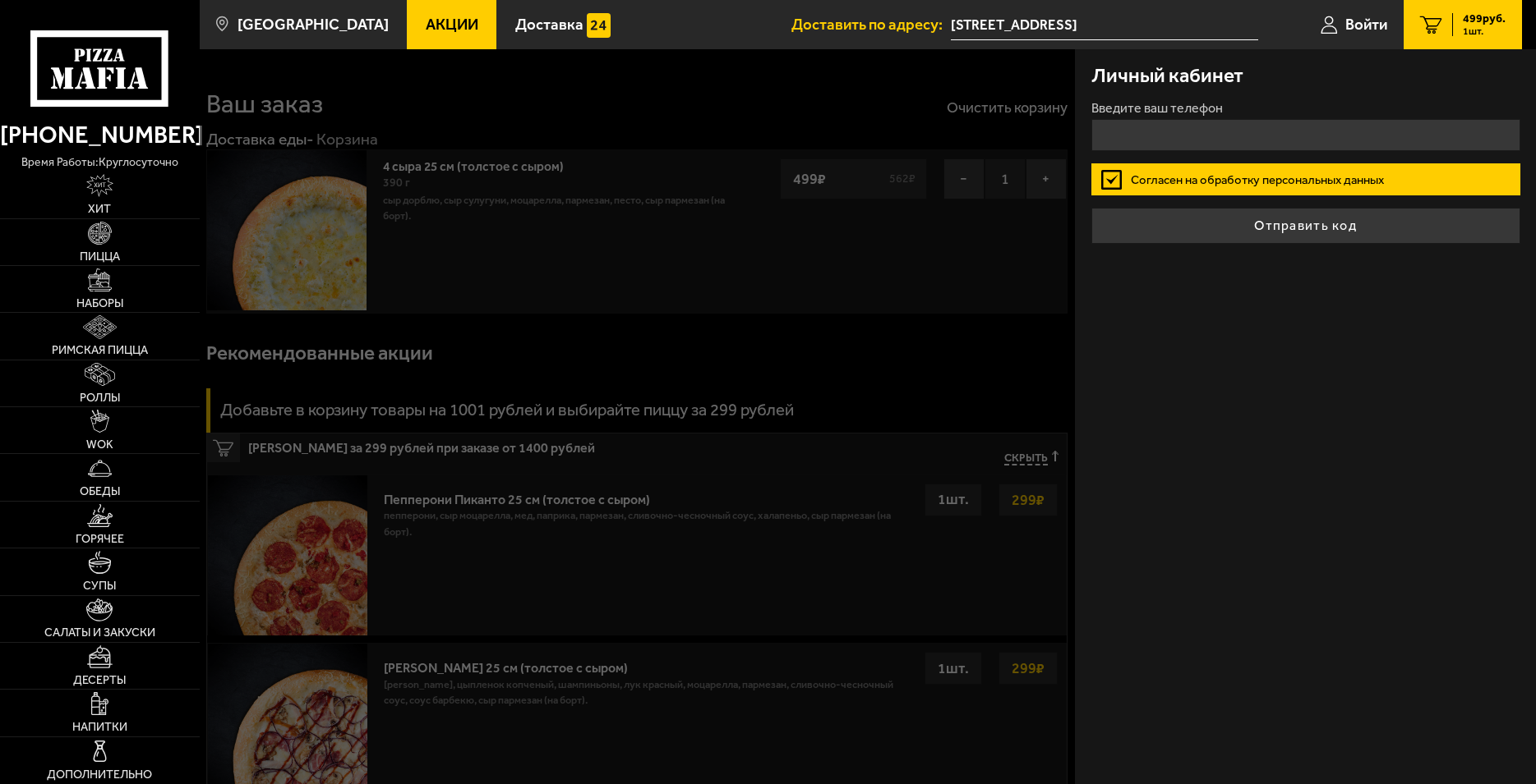
click at [1436, 5] on link "1 499 руб. 1 шт." at bounding box center [1463, 25] width 118 height 49
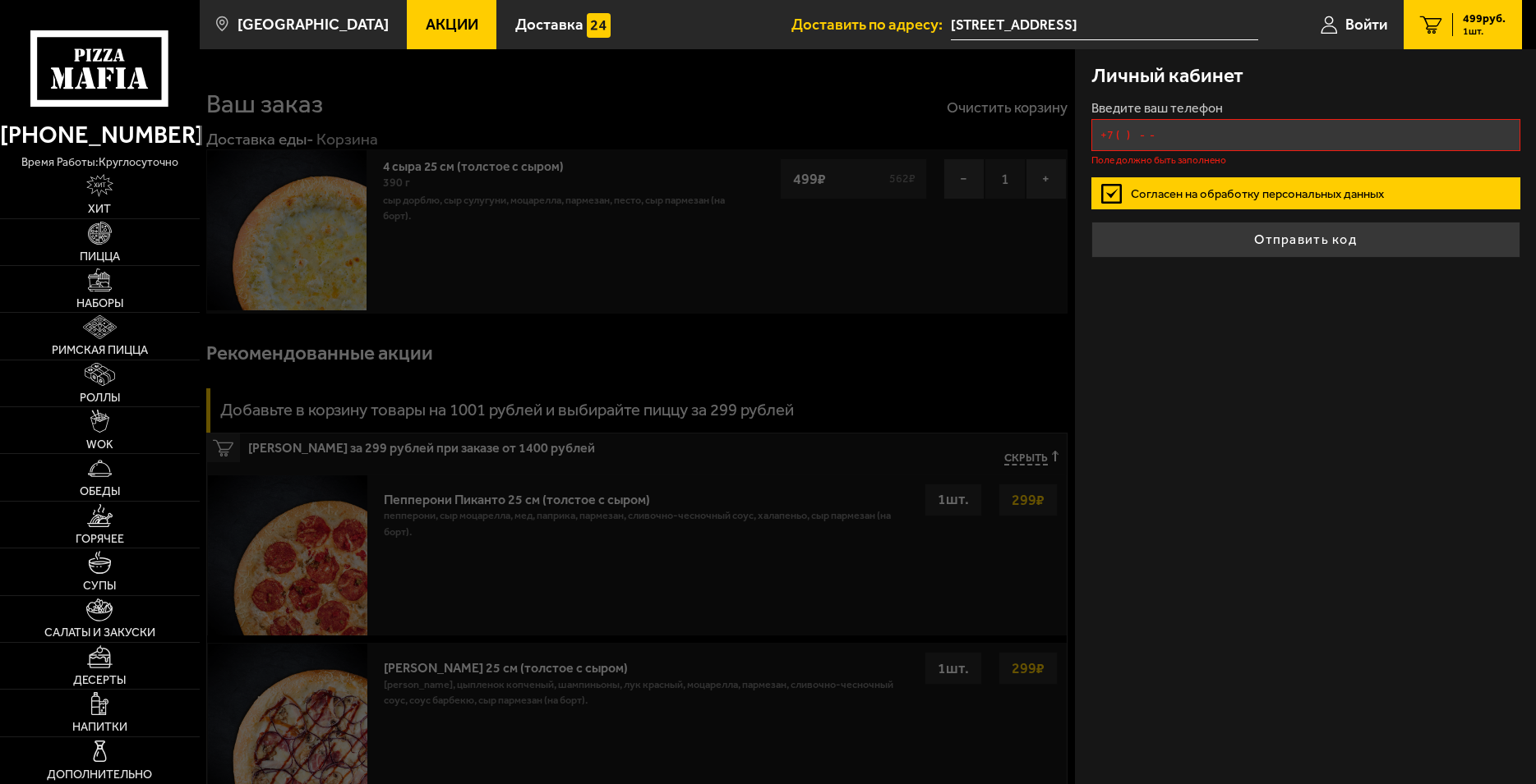
click at [1213, 123] on input "+7 ( ) - -" at bounding box center [1306, 135] width 429 height 32
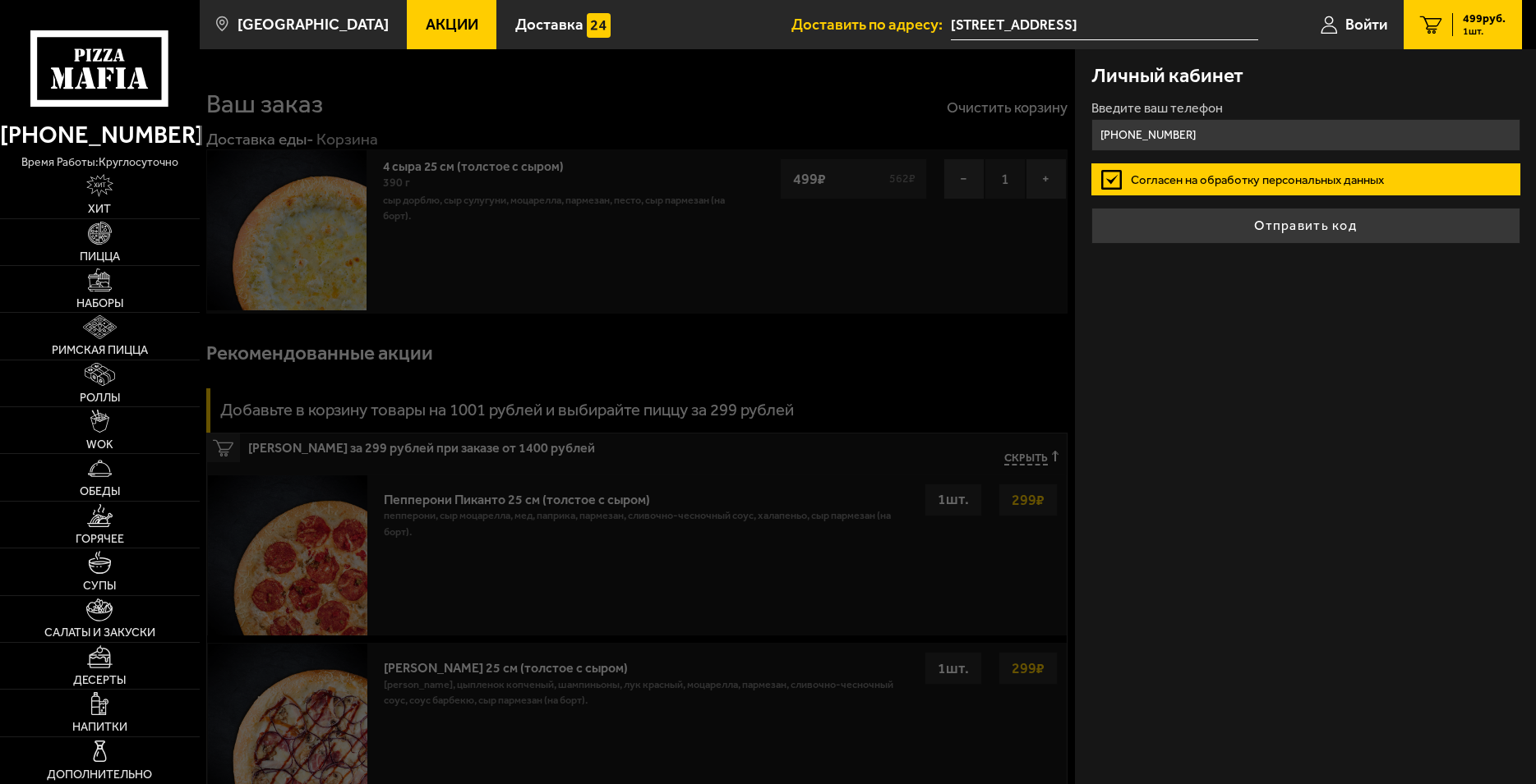
type input "[PHONE_NUMBER]"
click at [1270, 307] on div "Личный кабинет Введите ваш телефон [PHONE_NUMBER] Согласен на обработку персона…" at bounding box center [1305, 417] width 461 height 735
click at [1148, 286] on div "Личный кабинет Введите ваш телефон [PHONE_NUMBER] Согласен на обработку персона…" at bounding box center [1305, 417] width 461 height 735
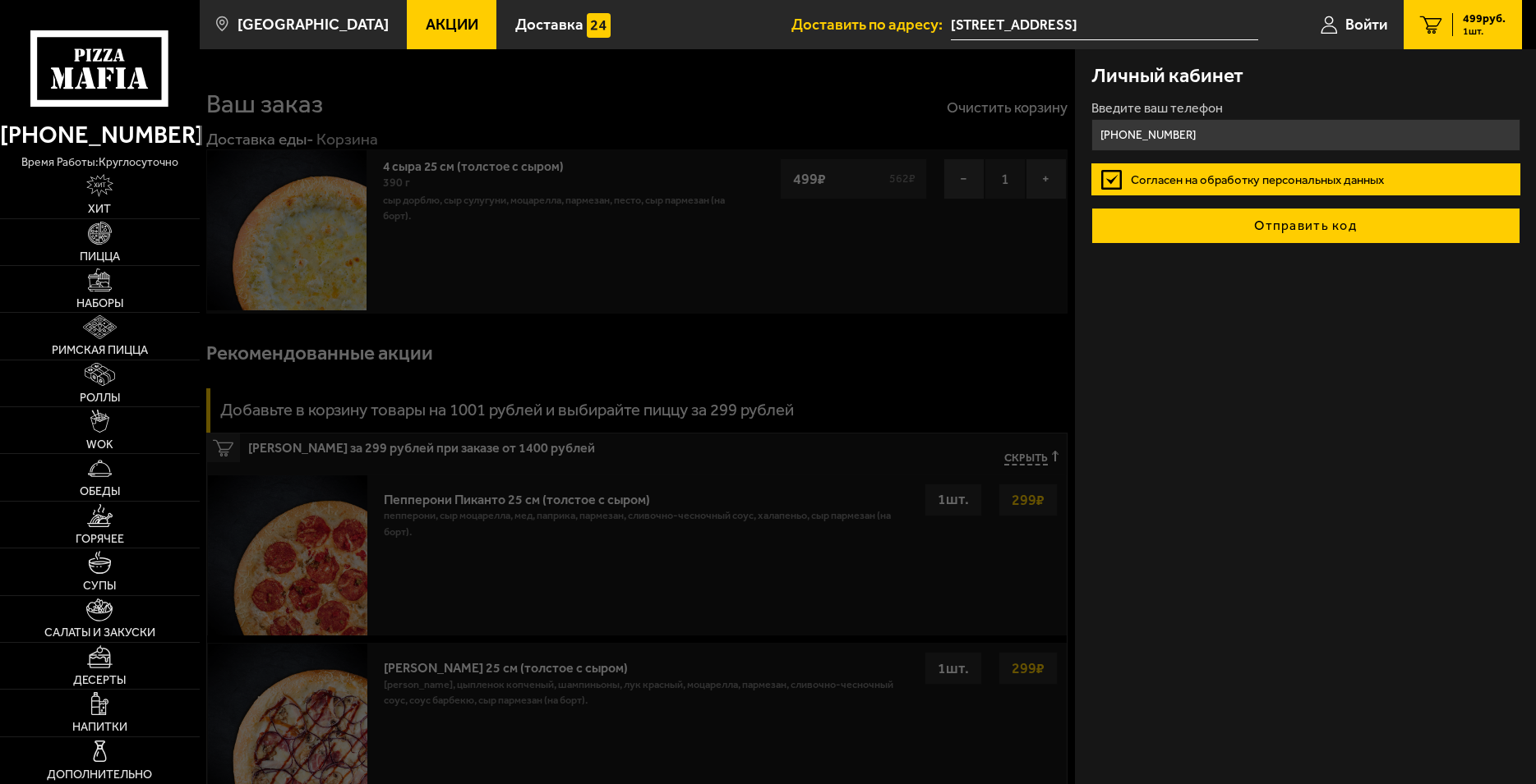
click at [1133, 223] on button "Отправить код" at bounding box center [1306, 225] width 429 height 36
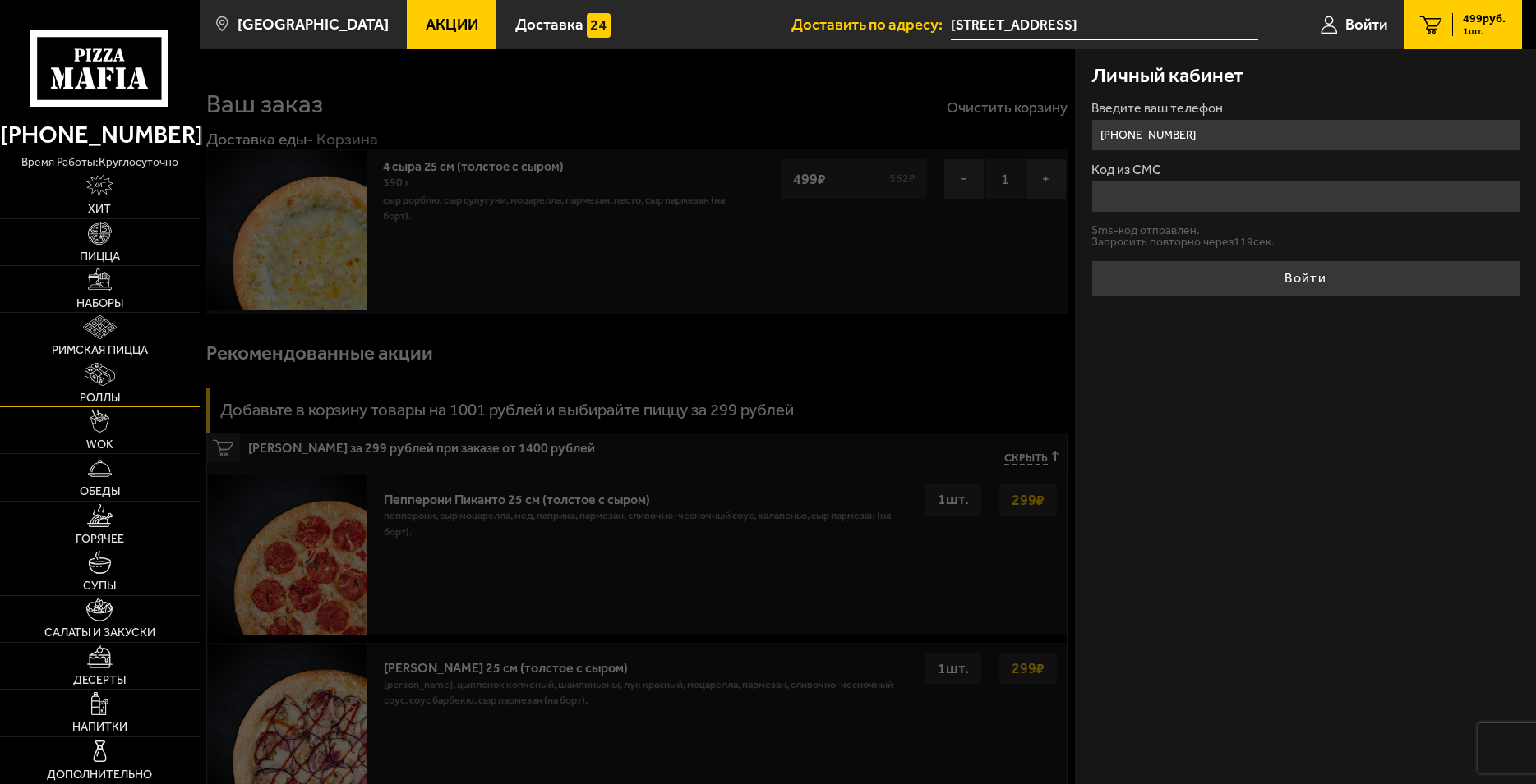
click at [95, 372] on img at bounding box center [99, 374] width 30 height 23
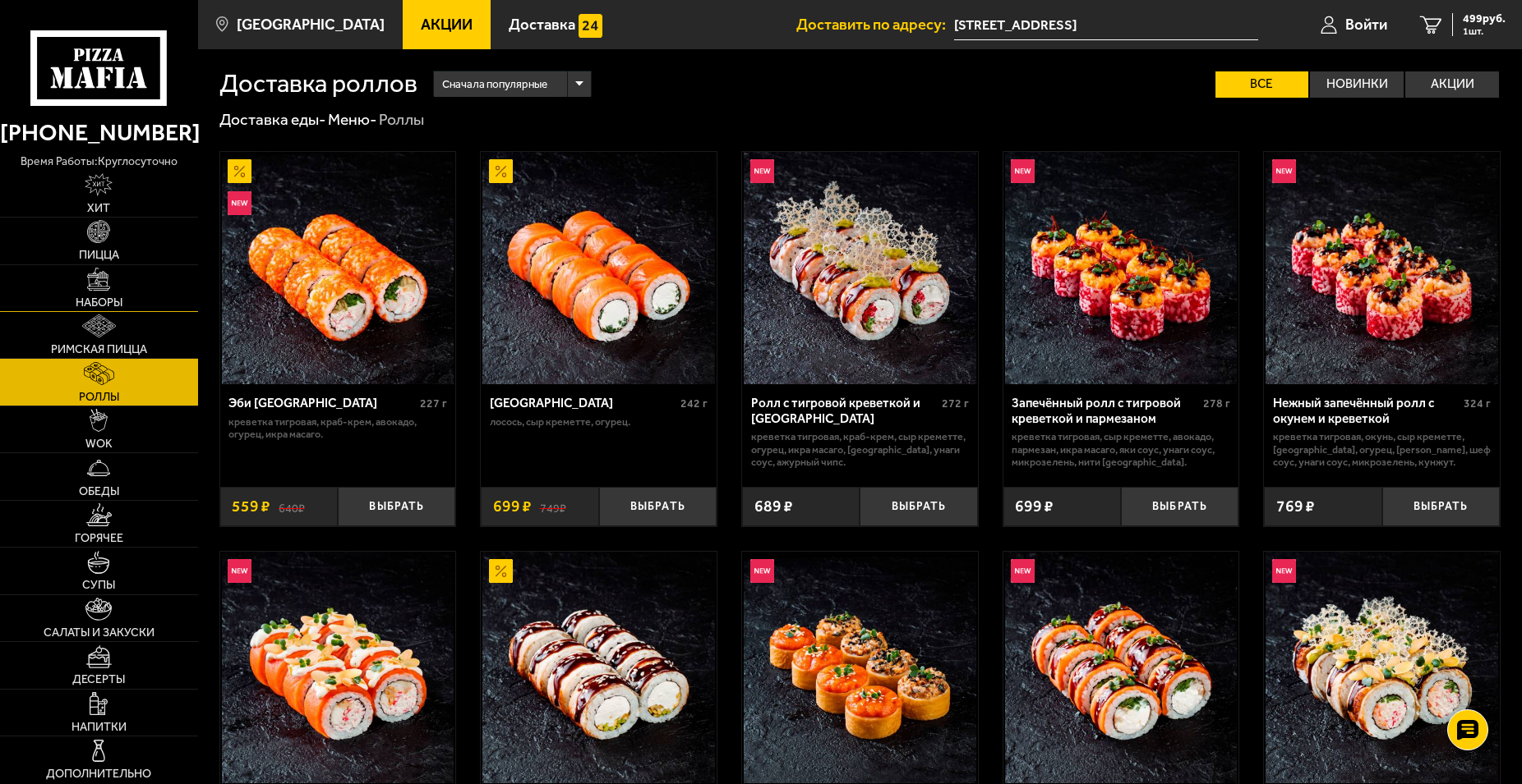
click at [121, 301] on span "Наборы" at bounding box center [98, 303] width 47 height 12
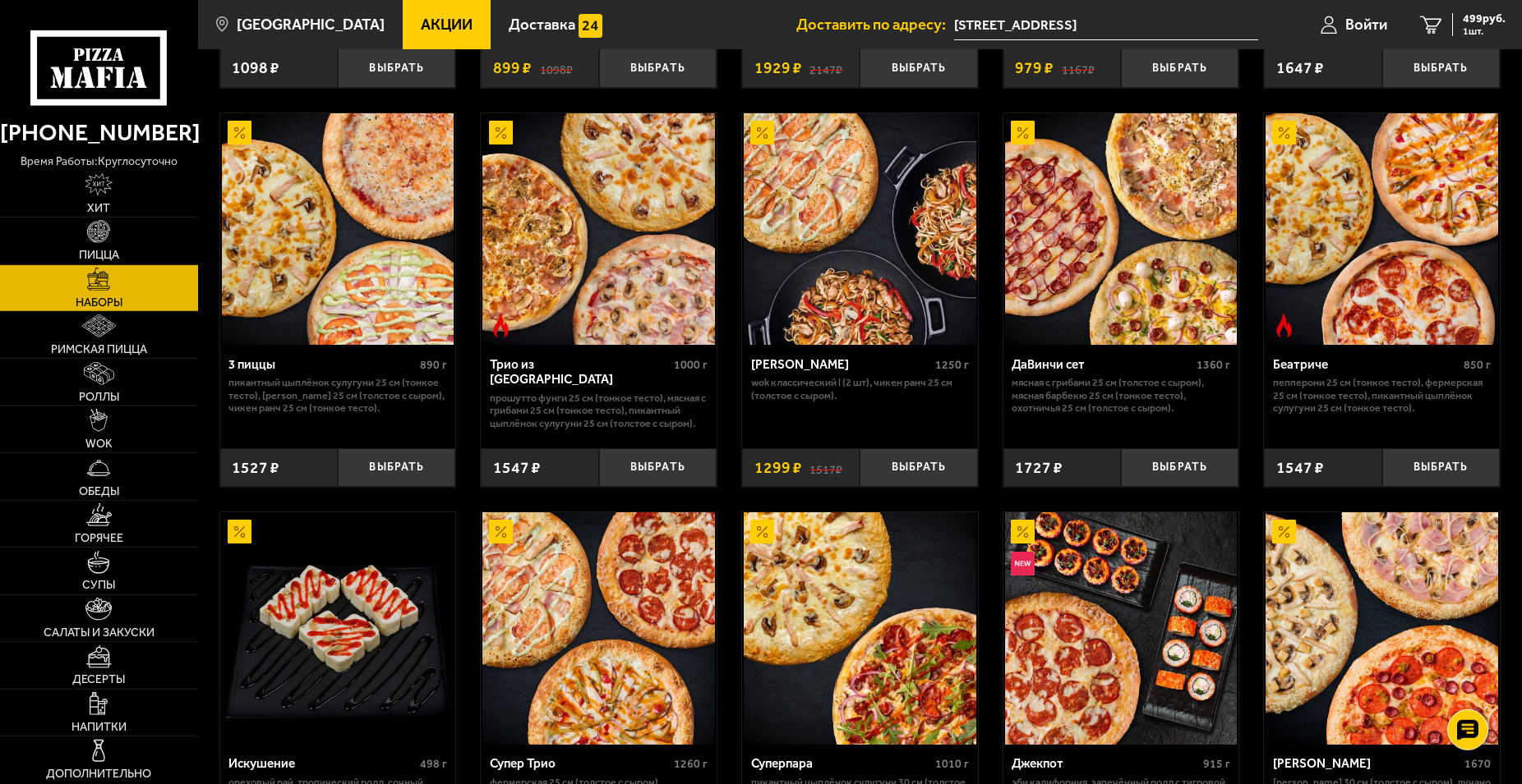
scroll to position [419, 0]
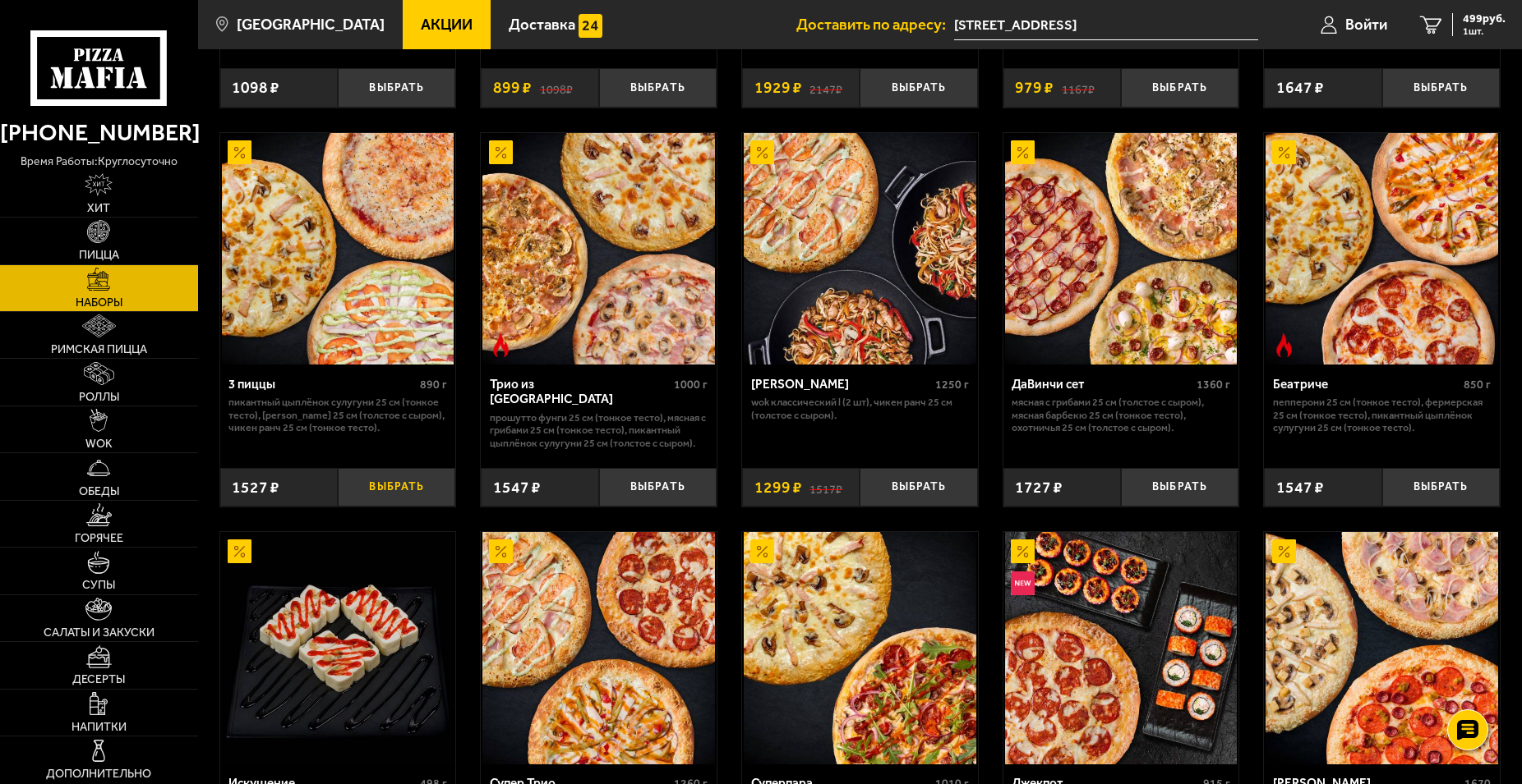
click at [369, 495] on button "Выбрать" at bounding box center [397, 487] width 117 height 38
click at [1484, 23] on span "2026 руб." at bounding box center [1481, 18] width 49 height 12
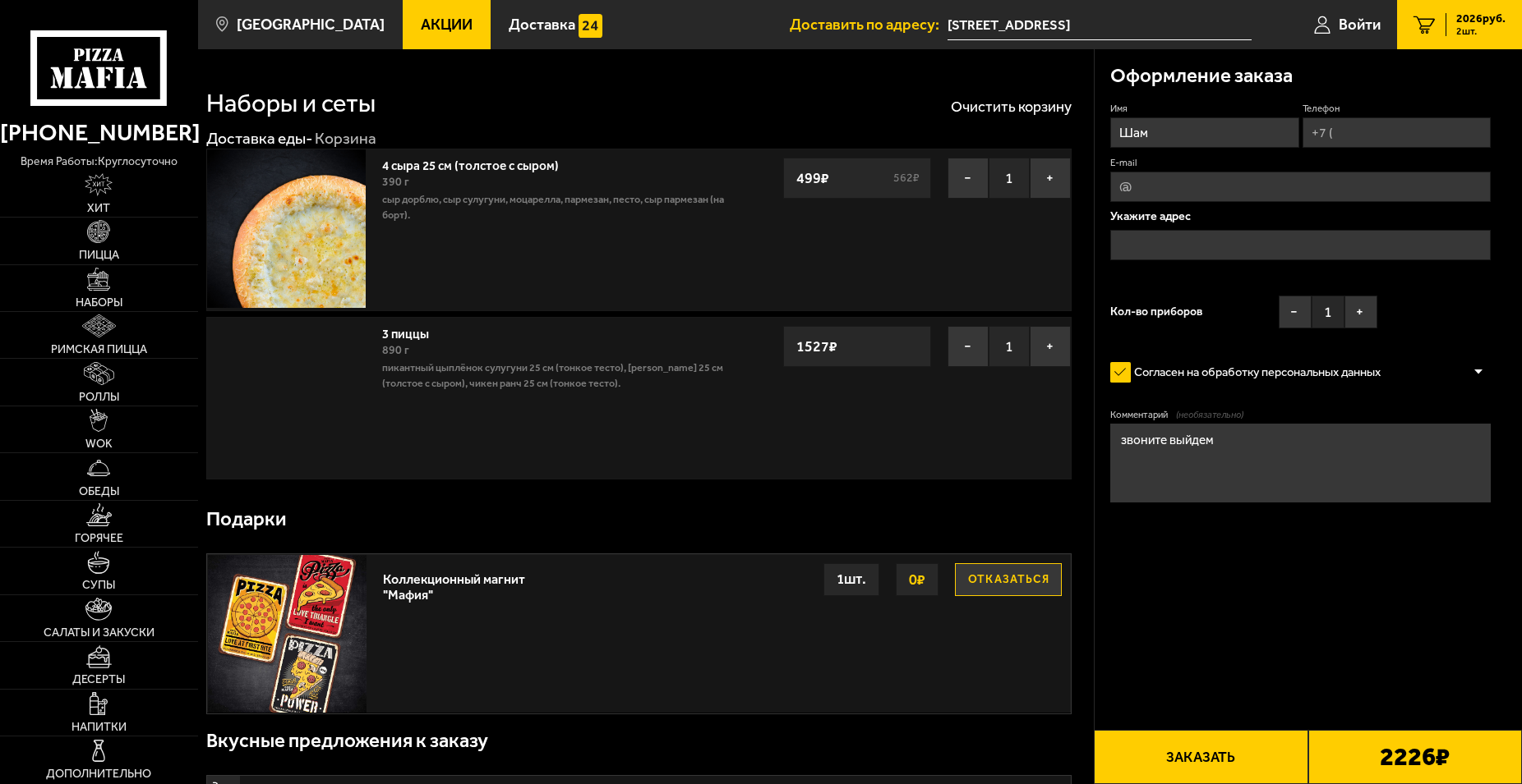
type input "[STREET_ADDRESS]"
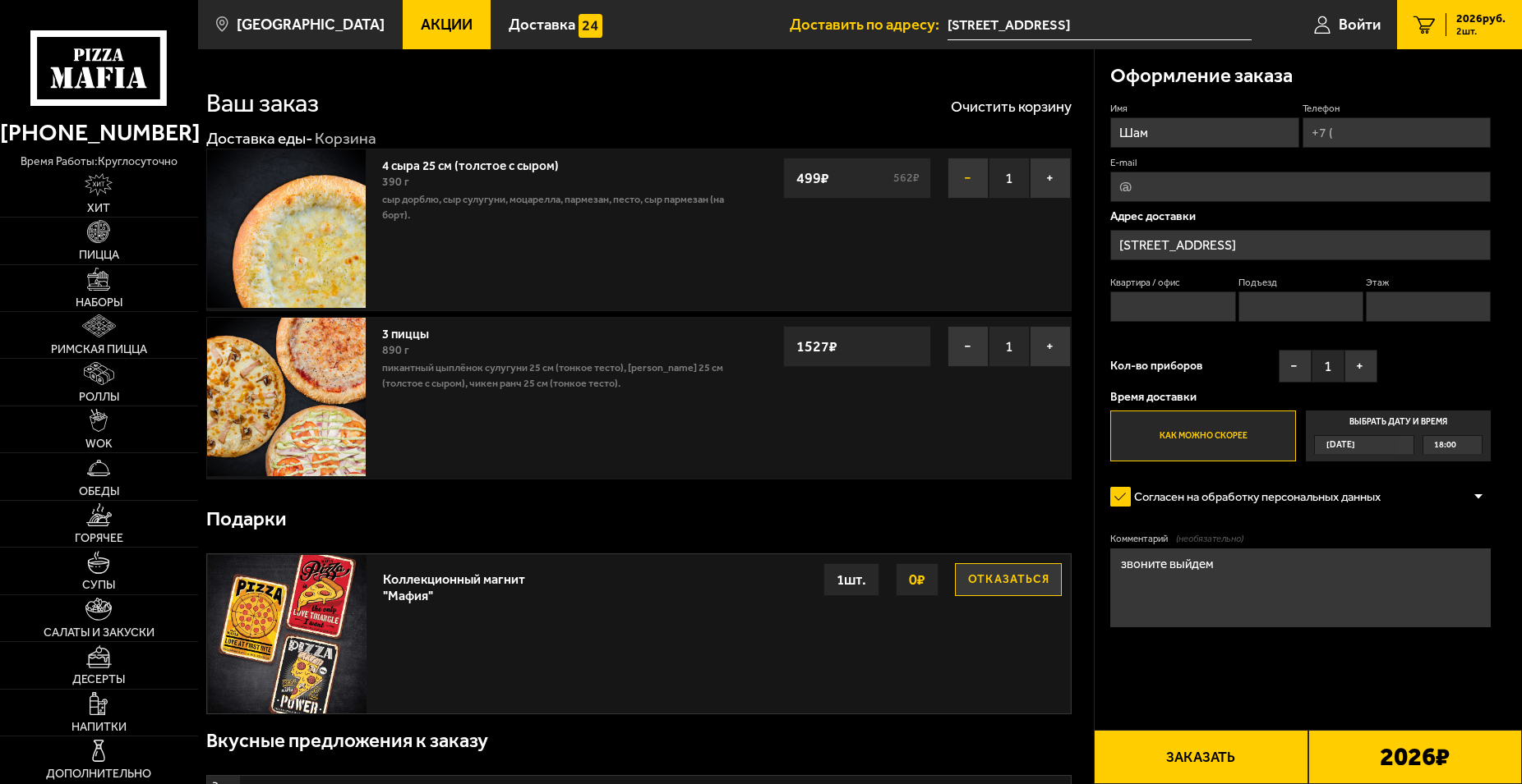
click at [958, 174] on button "−" at bounding box center [968, 178] width 41 height 41
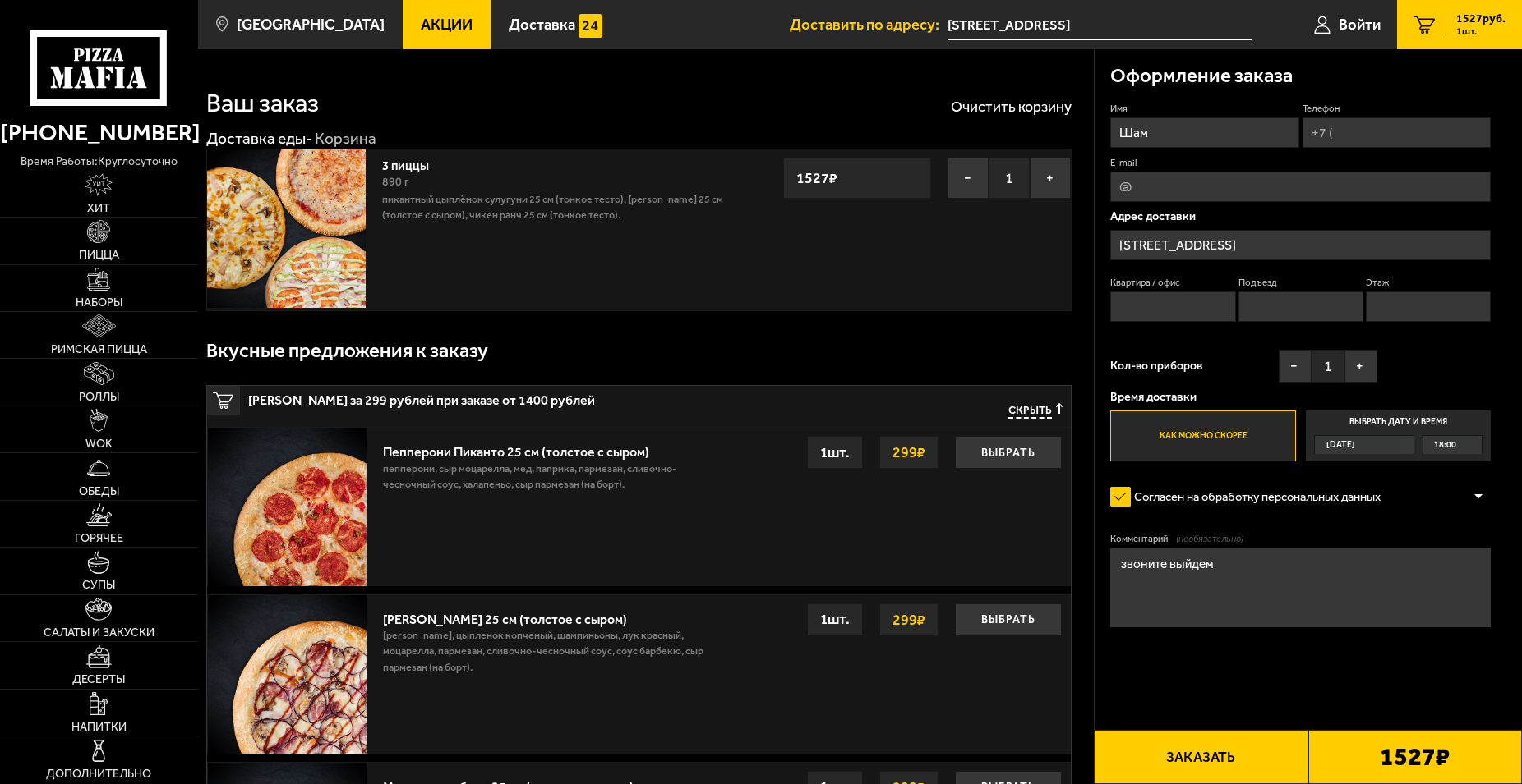
click at [1216, 569] on textarea "звоните выйдем" at bounding box center [1299, 588] width 380 height 79
click at [1363, 125] on input "Телефон" at bounding box center [1396, 132] width 189 height 30
type input "[PHONE_NUMBER]"
click at [1195, 319] on input "Квартира / офис" at bounding box center [1172, 306] width 125 height 30
type input "0"
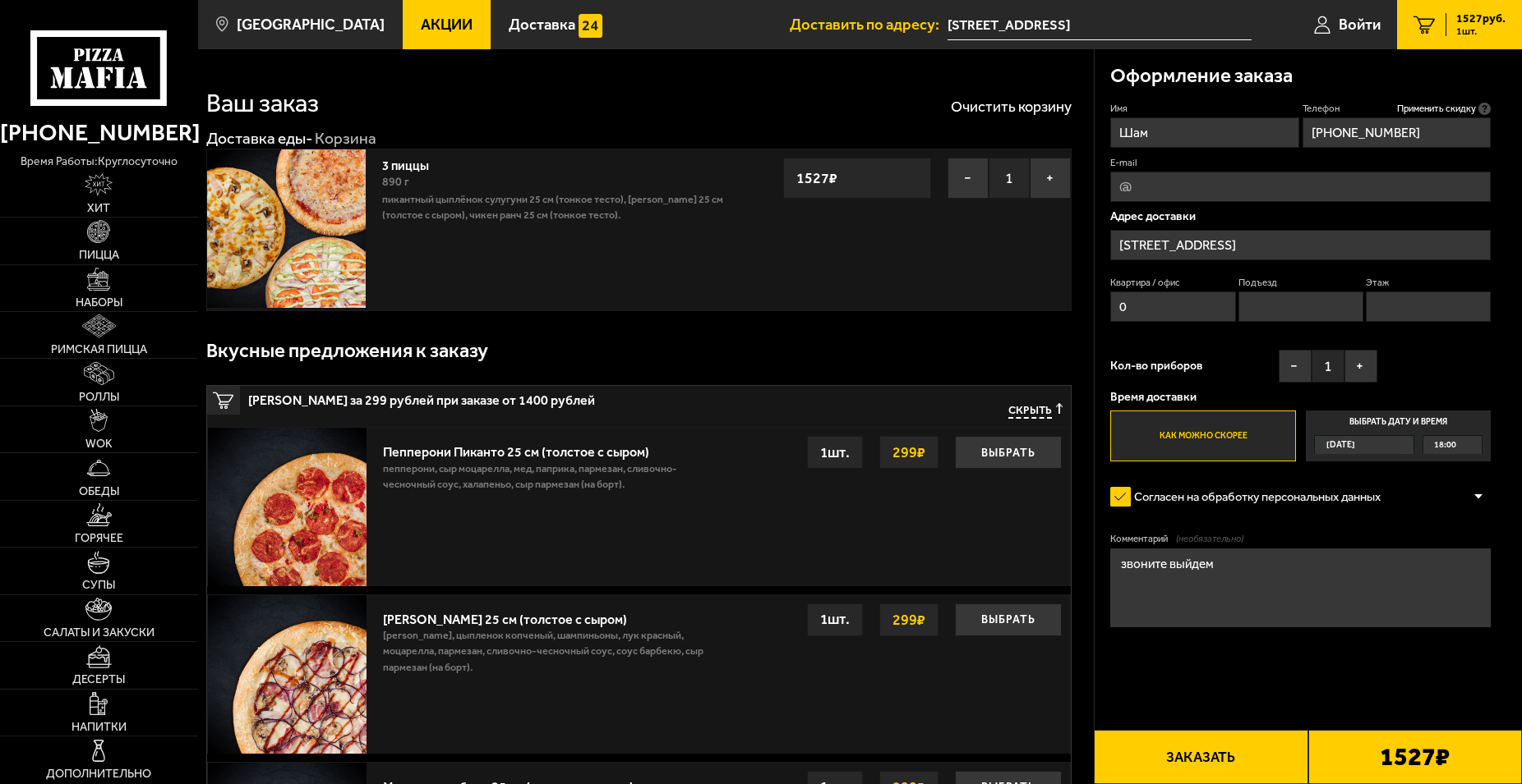
click at [1324, 293] on input "Подъезд" at bounding box center [1300, 306] width 125 height 30
type input "0"
click at [1436, 315] on input "Этаж" at bounding box center [1428, 306] width 125 height 30
type input "0"
click at [1409, 627] on textarea "звоните выйдем" at bounding box center [1299, 588] width 380 height 79
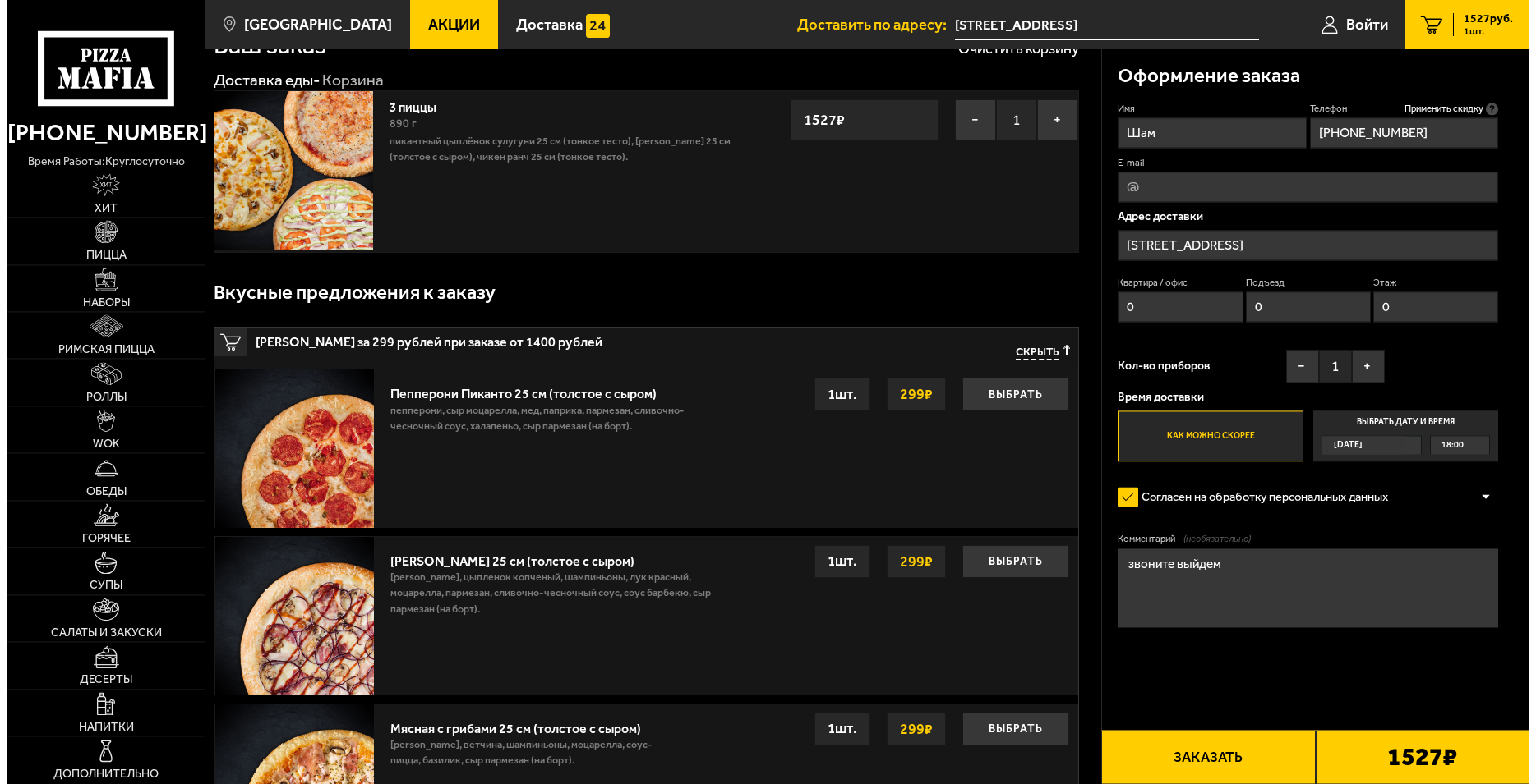
scroll to position [83, 0]
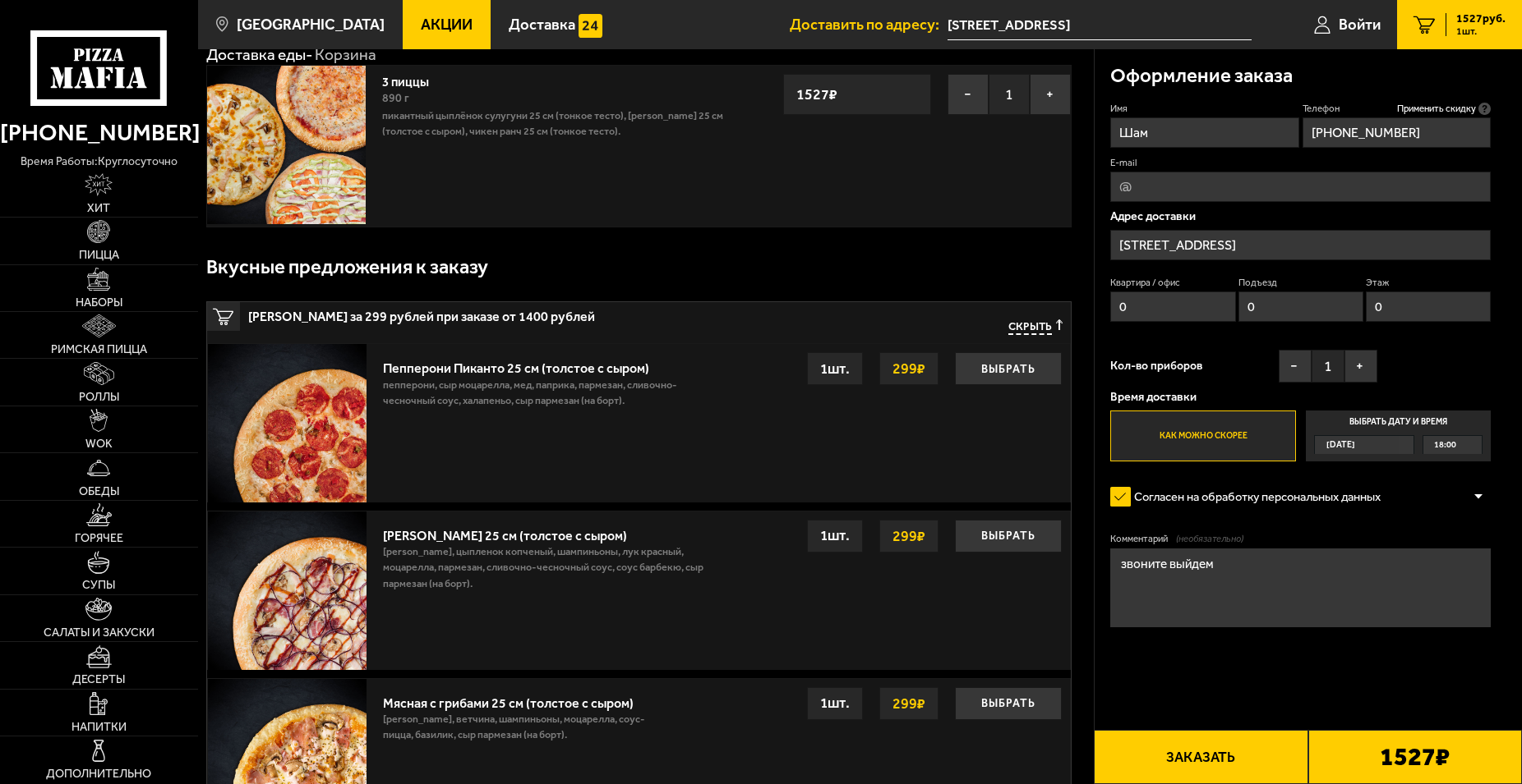
click at [1231, 774] on button "Заказать" at bounding box center [1200, 757] width 214 height 54
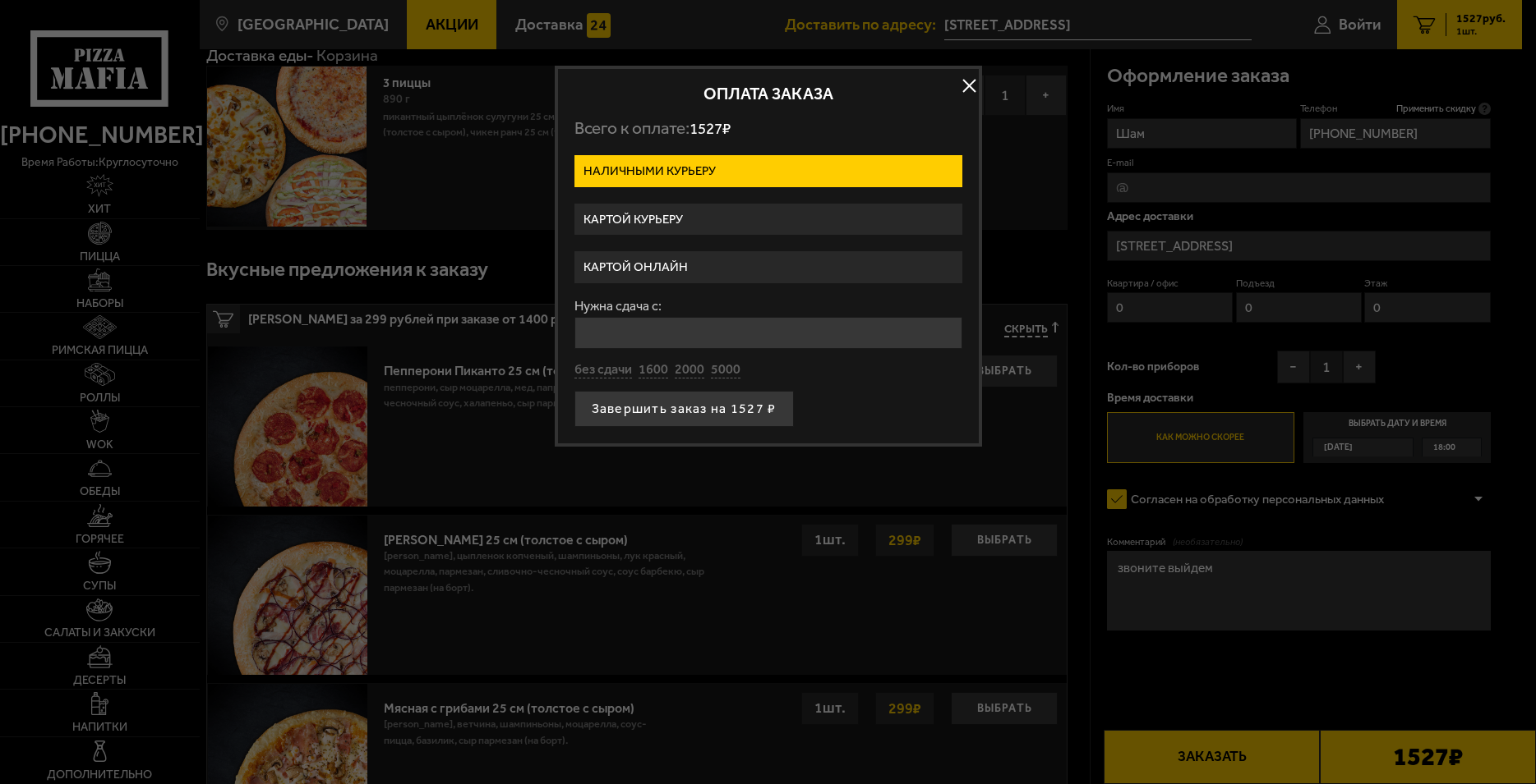
click at [609, 218] on label "Картой курьеру" at bounding box center [768, 219] width 388 height 32
click at [0, 0] on input "Картой курьеру" at bounding box center [0, 0] width 0 height 0
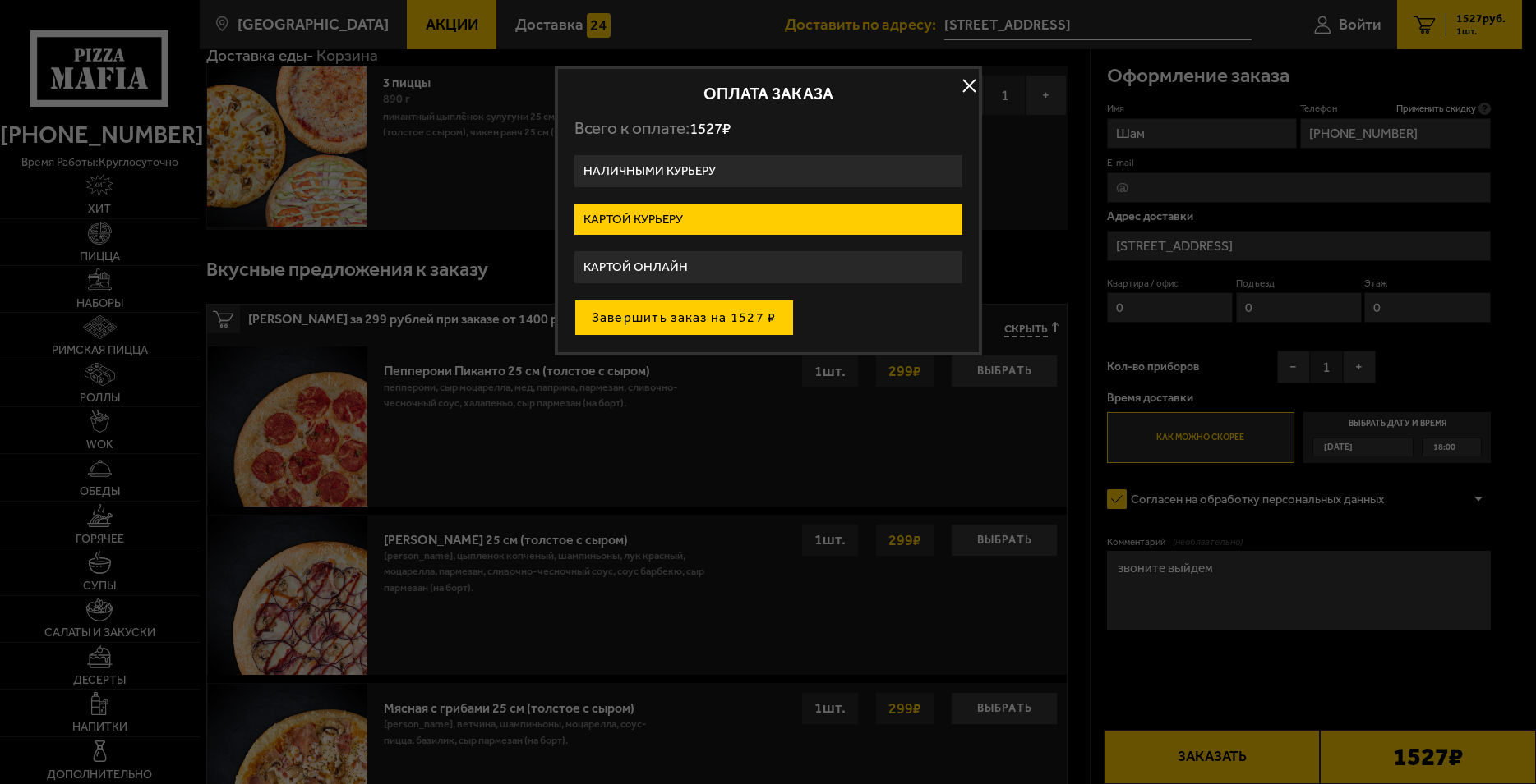
click at [686, 330] on button "Завершить заказ на 1527 ₽" at bounding box center [684, 317] width 219 height 36
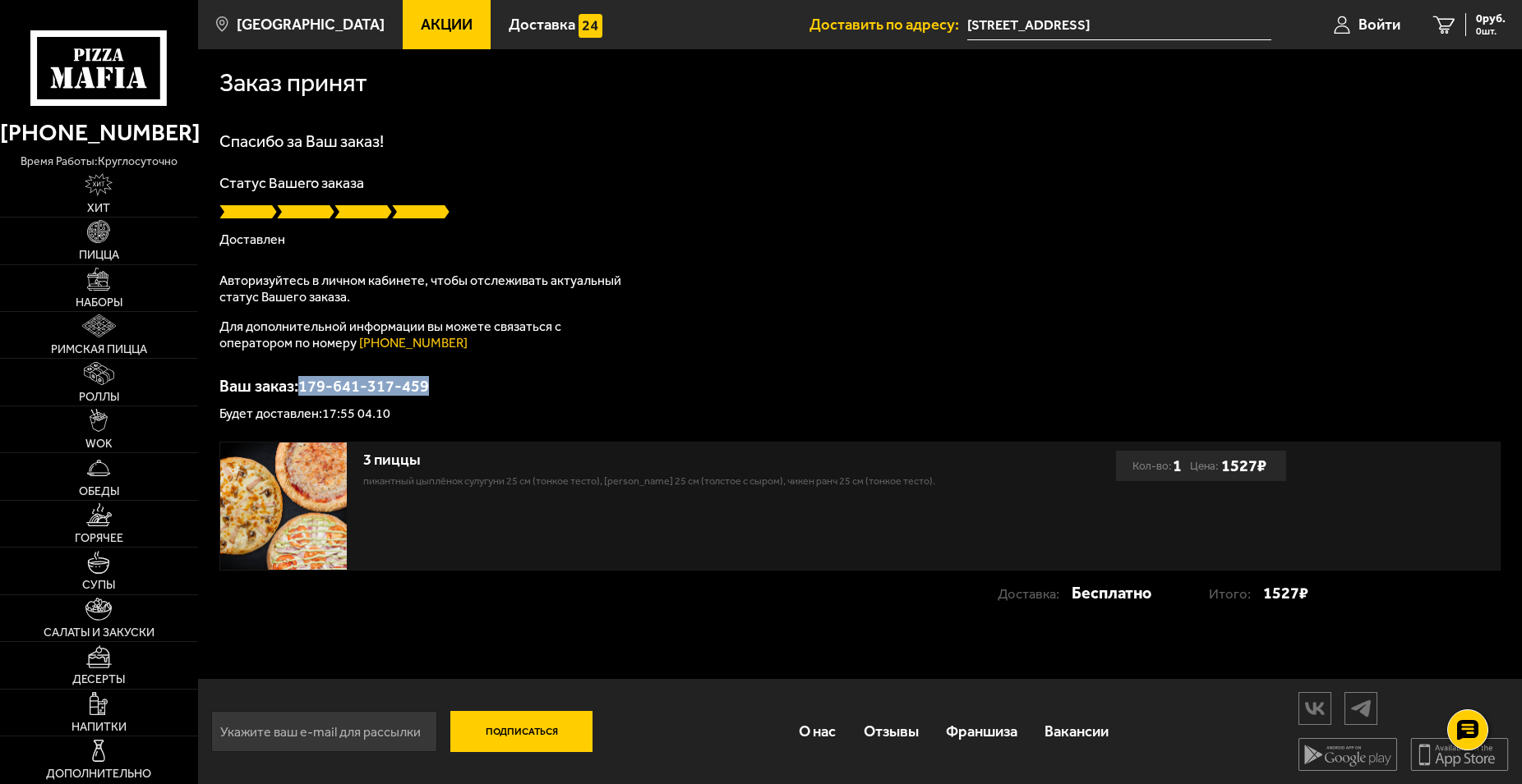
drag, startPoint x: 438, startPoint y: 383, endPoint x: 304, endPoint y: 389, distance: 134.1
click at [304, 389] on p "Ваш заказ: 179-641-317-459" at bounding box center [860, 386] width 1281 height 16
copy p "179-641-317-459"
